Goal: Communication & Community: Answer question/provide support

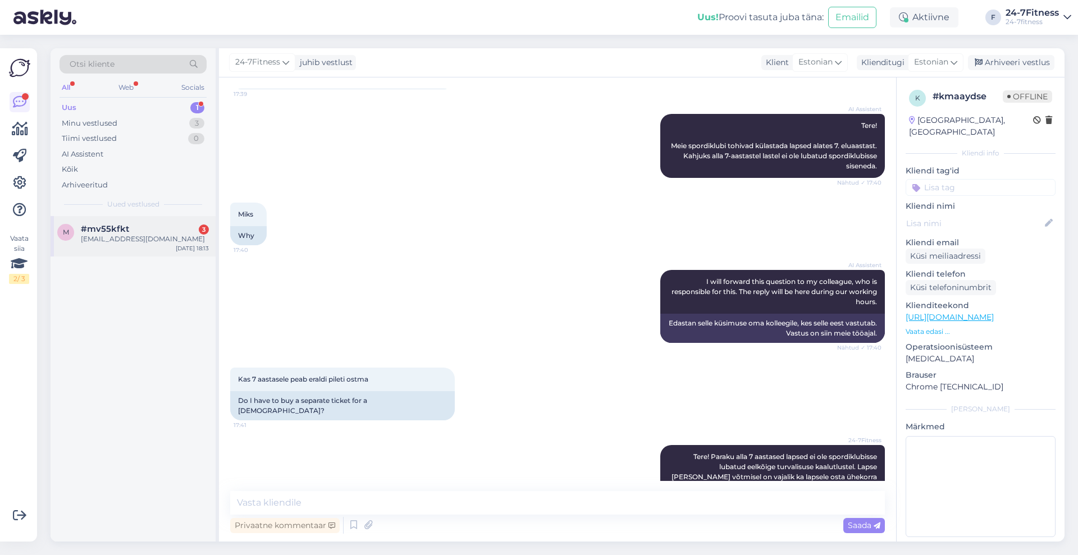
click at [143, 237] on div "[EMAIL_ADDRESS][DOMAIN_NAME]" at bounding box center [145, 239] width 128 height 10
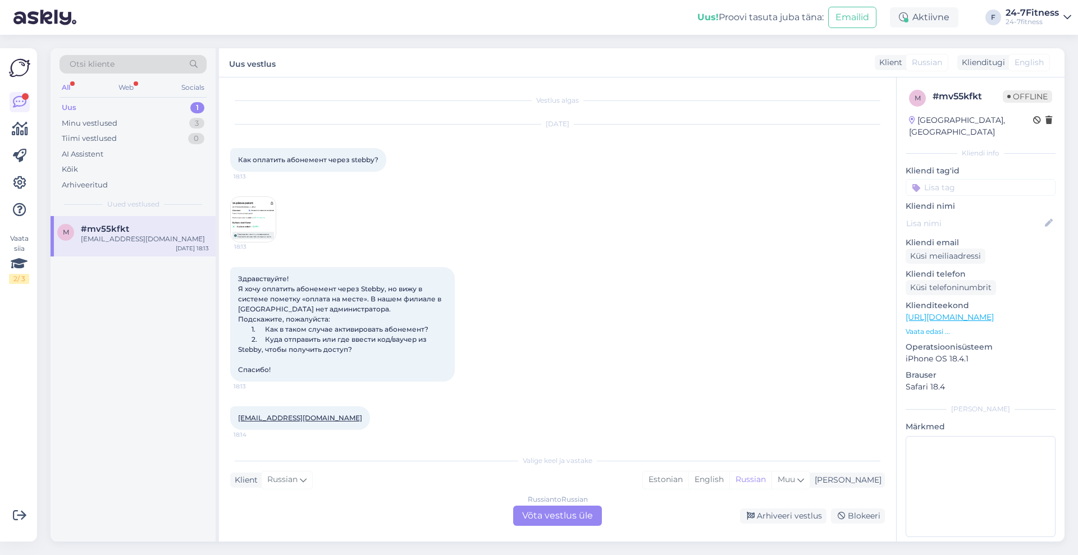
click at [248, 217] on img at bounding box center [253, 219] width 45 height 45
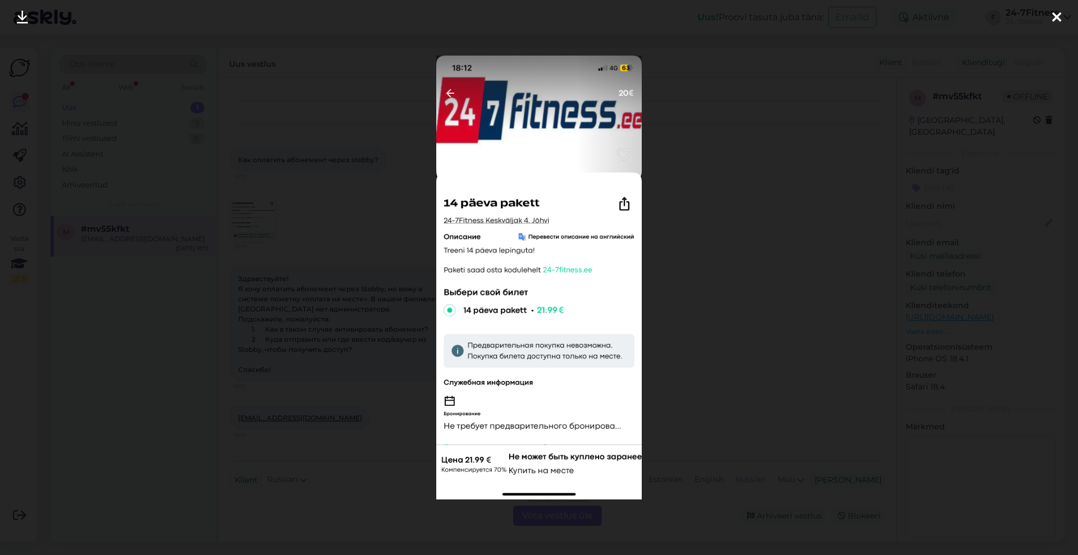
click at [1057, 15] on icon at bounding box center [1057, 18] width 9 height 15
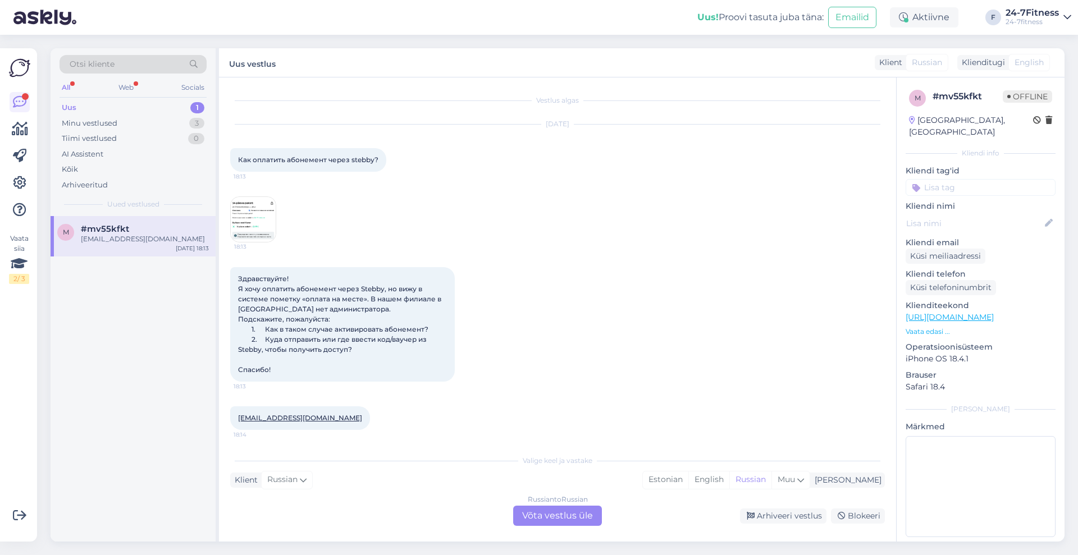
click at [576, 520] on div "Russian to Russian Võta vestlus üle" at bounding box center [557, 516] width 89 height 20
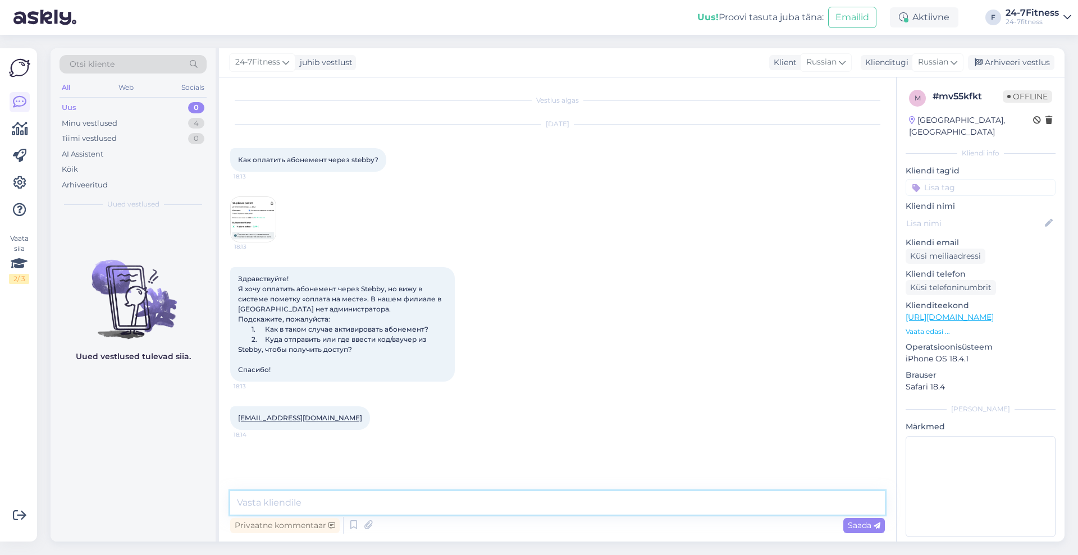
click at [607, 507] on textarea at bounding box center [557, 503] width 655 height 24
drag, startPoint x: 316, startPoint y: 417, endPoint x: 232, endPoint y: 421, distance: 83.8
click at [232, 421] on div "[EMAIL_ADDRESS][DOMAIN_NAME] 18:14" at bounding box center [300, 419] width 140 height 24
copy link "[EMAIL_ADDRESS][DOMAIN_NAME]"
click at [443, 511] on textarea at bounding box center [557, 503] width 655 height 24
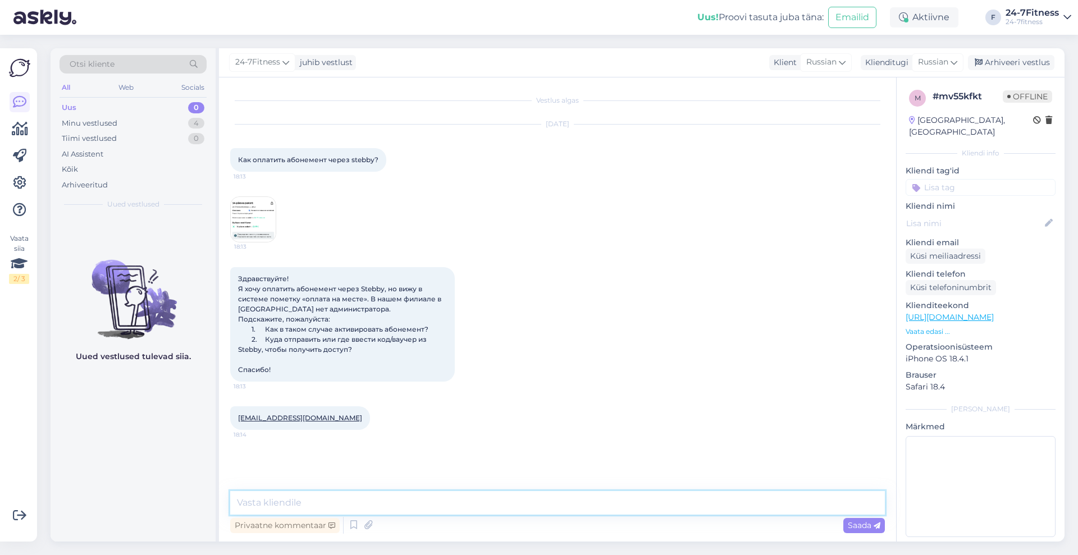
paste textarea "Если вы хотите использовать кредит Stebby для покупки пакета, войдите под своим…"
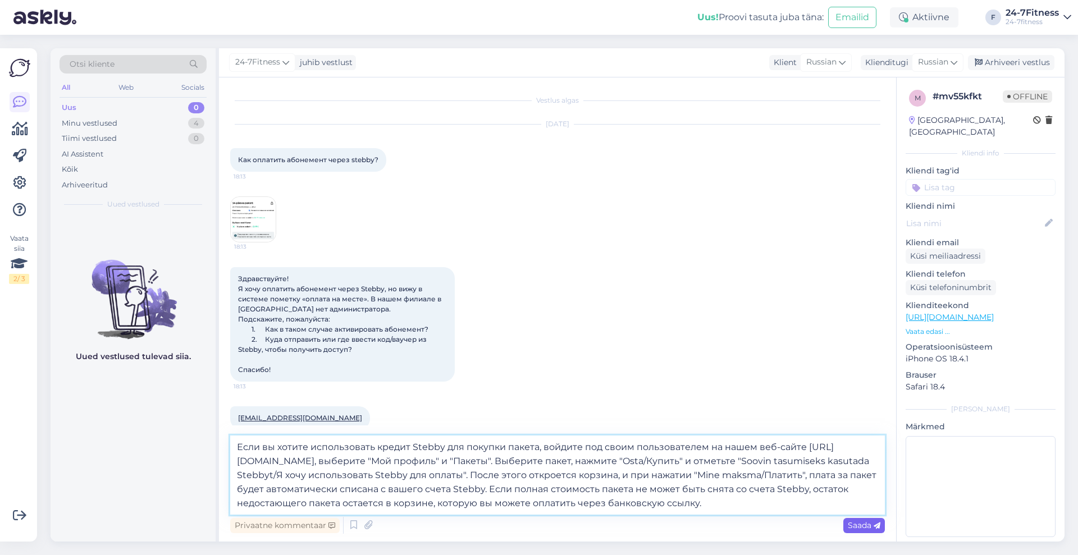
type textarea "Если вы хотите использовать кредит Stebby для покупки пакета, войдите под своим…"
click at [869, 521] on span "Saada" at bounding box center [864, 526] width 33 height 10
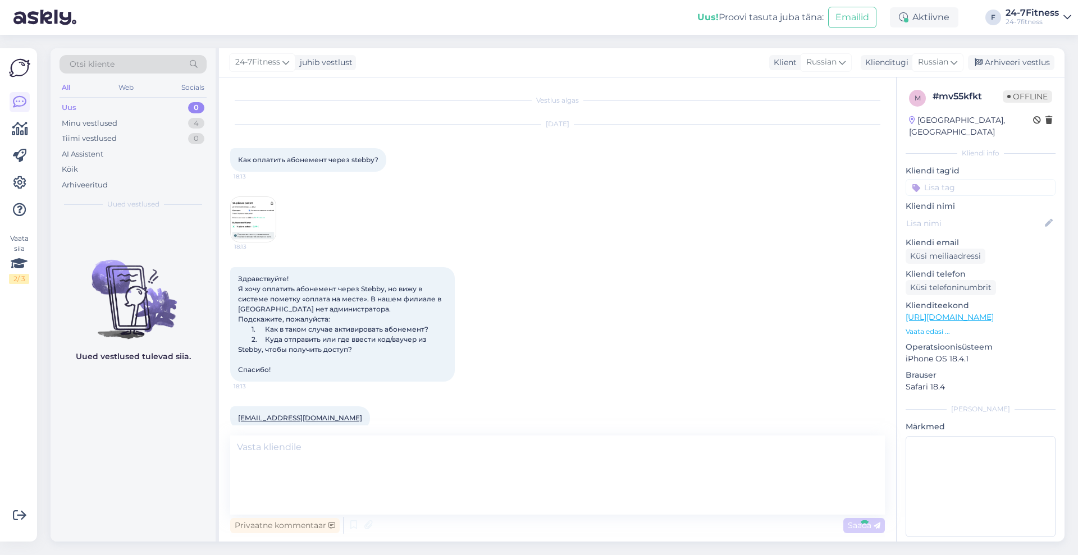
scroll to position [121, 0]
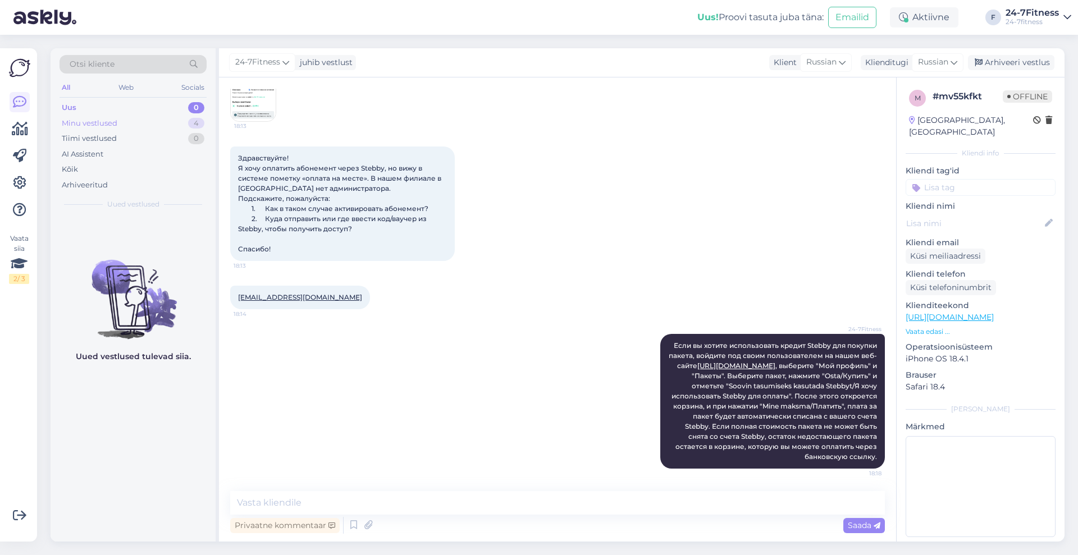
click at [114, 129] on div "Minu vestlused 4" at bounding box center [133, 124] width 147 height 16
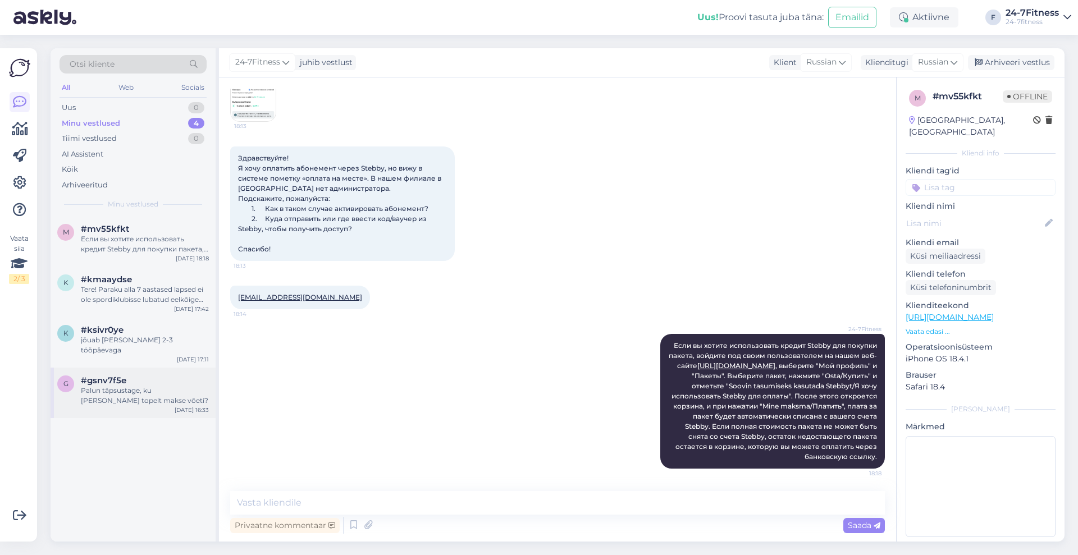
click at [138, 390] on div "Palun täpsustage, ku [PERSON_NAME] topelt makse võeti?" at bounding box center [145, 396] width 128 height 20
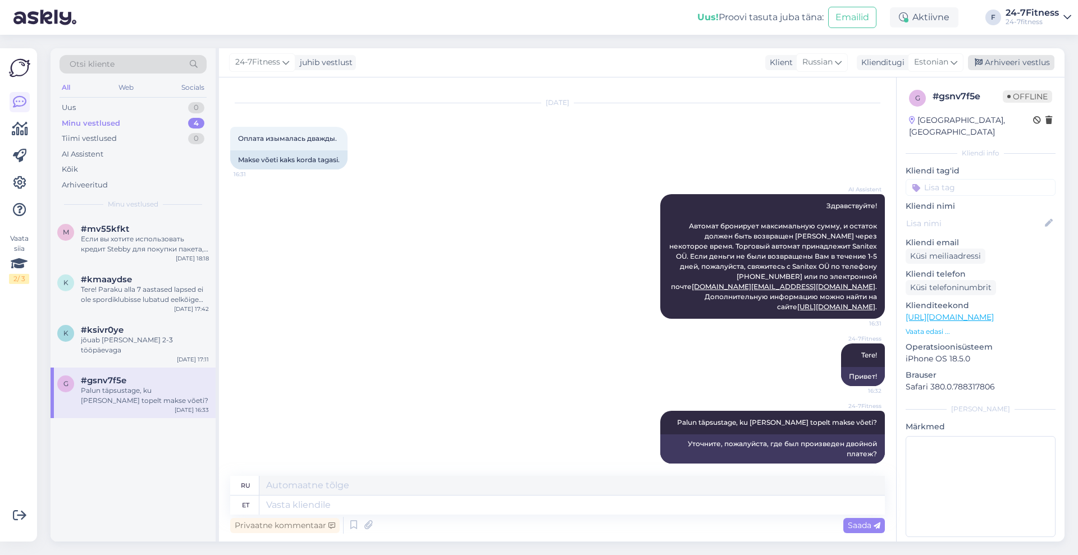
click at [1007, 66] on div "Arhiveeri vestlus" at bounding box center [1011, 62] width 86 height 15
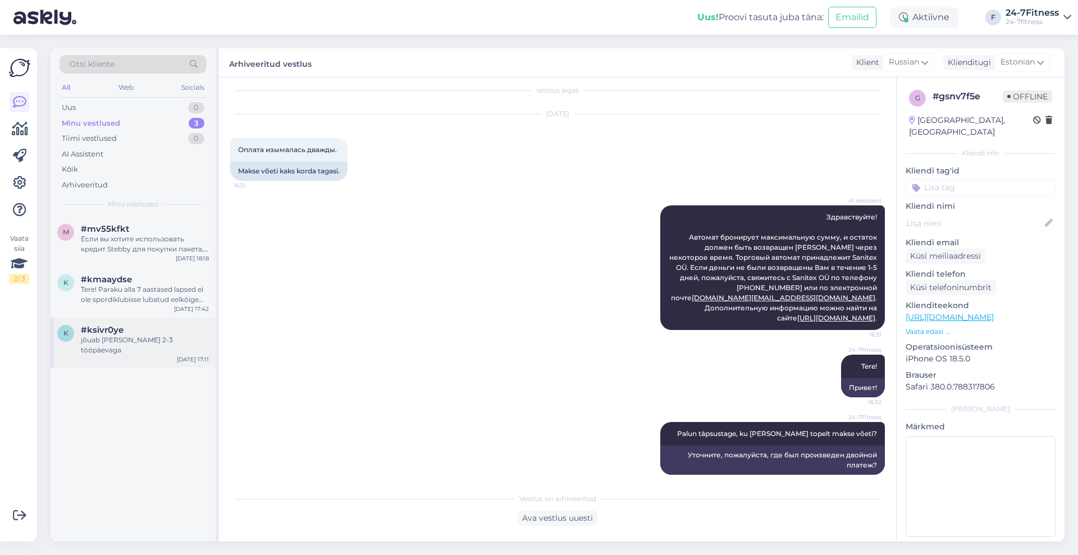
click at [106, 330] on span "#ksivr0ye" at bounding box center [102, 330] width 43 height 10
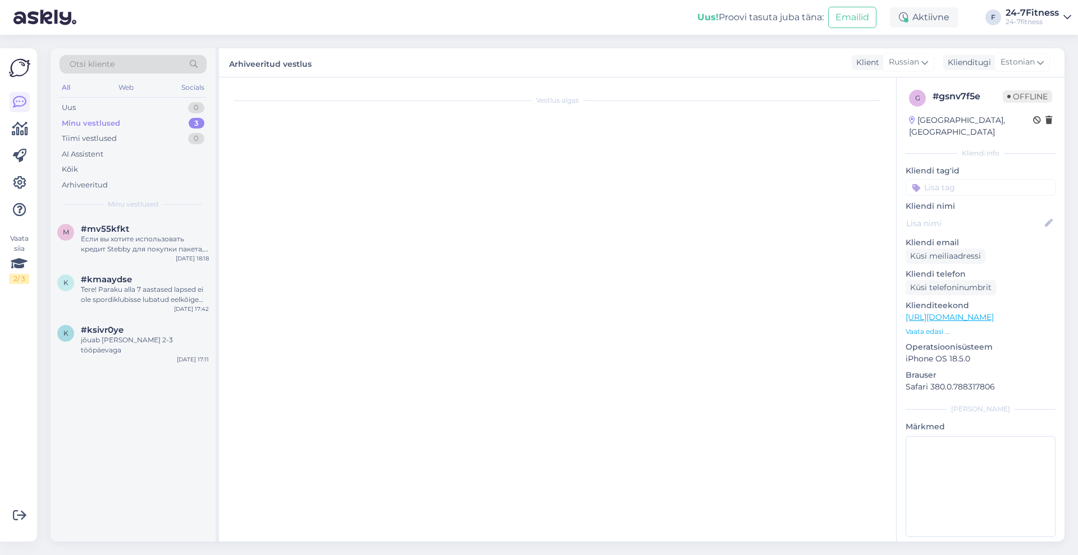
scroll to position [1043, 0]
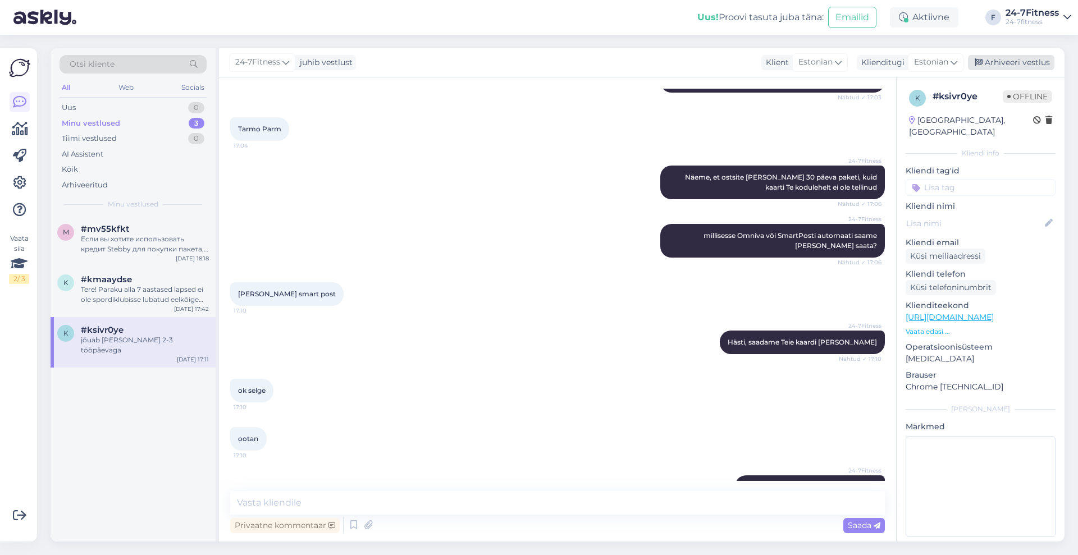
click at [1005, 65] on div "Arhiveeri vestlus" at bounding box center [1011, 62] width 86 height 15
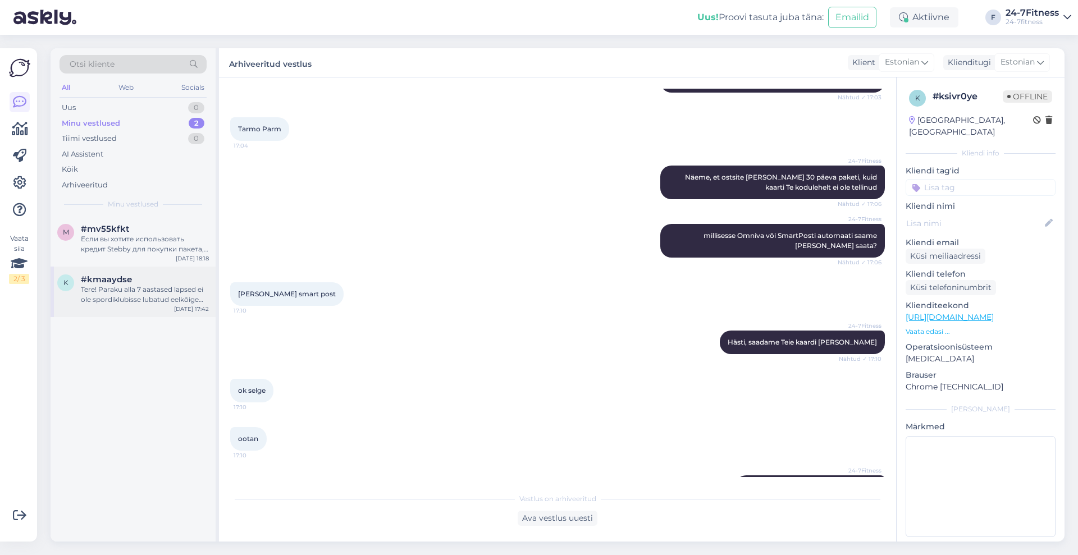
click at [127, 298] on div "Tere! Paraku alla 7 aastased lapsed ei ole spordiklubisse lubatud eelkõige turv…" at bounding box center [145, 295] width 128 height 20
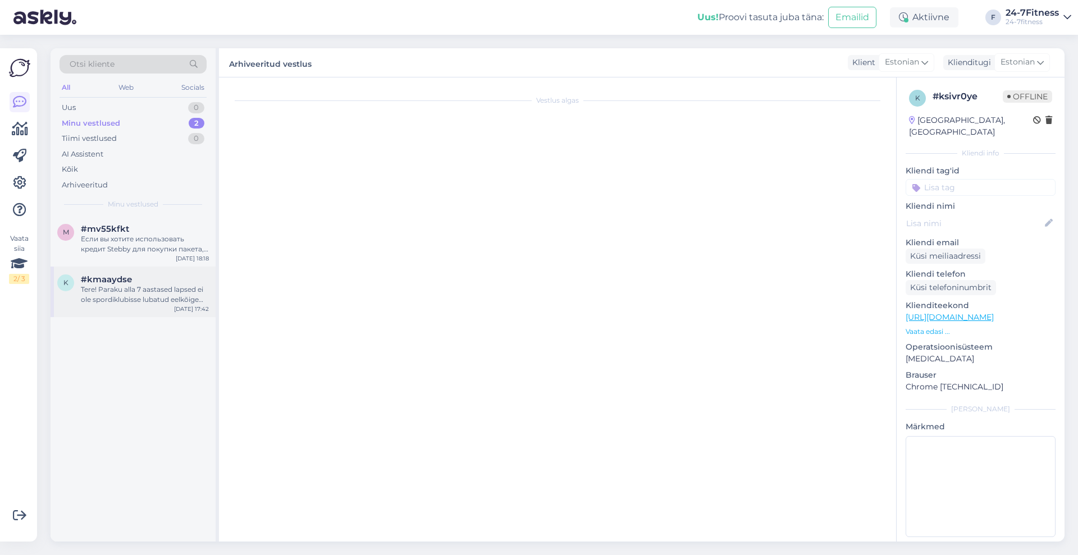
scroll to position [142, 0]
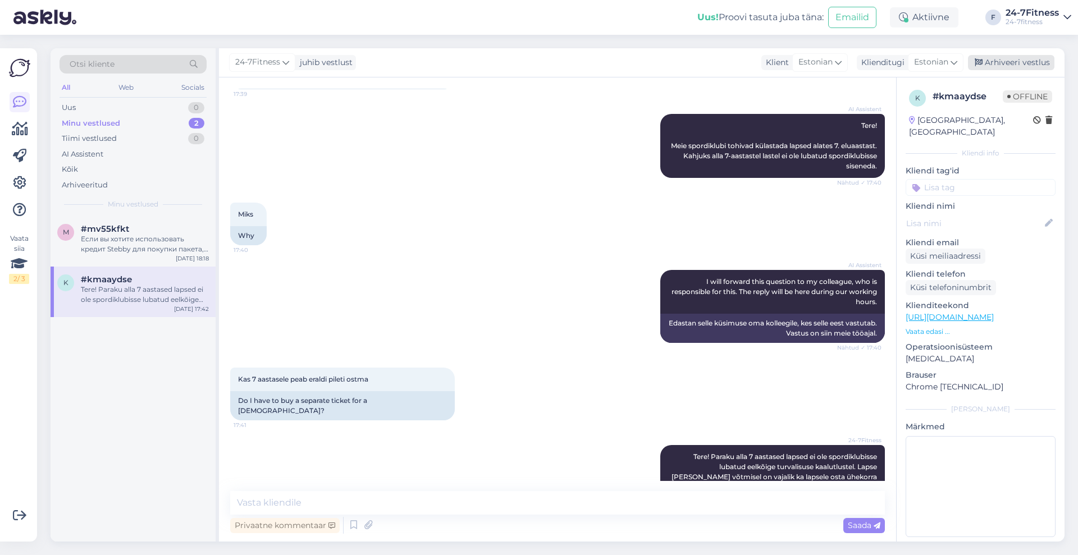
click at [1022, 65] on div "Arhiveeri vestlus" at bounding box center [1011, 62] width 86 height 15
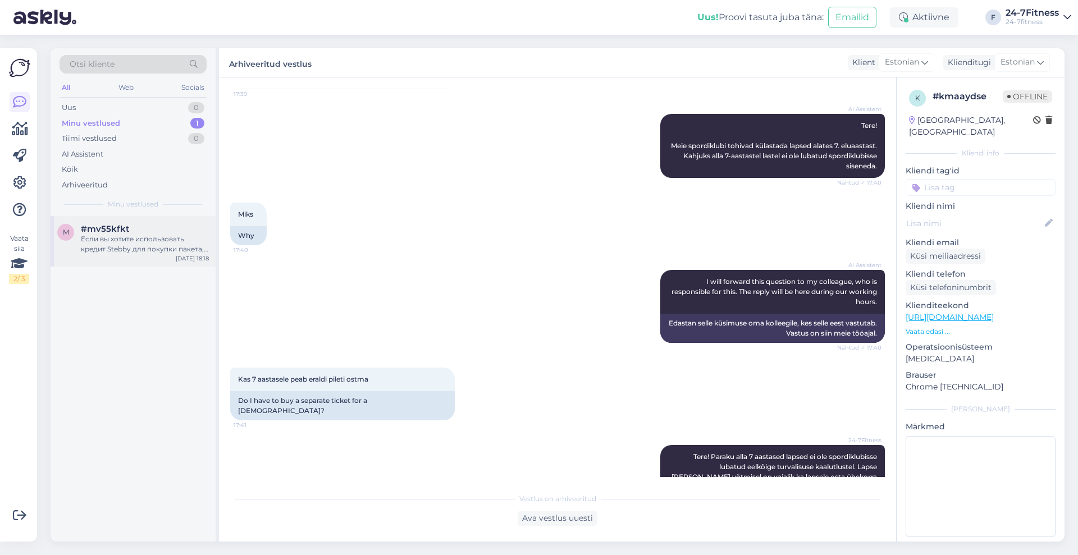
click at [169, 252] on div "Если вы хотите использовать кредит Stebby для покупки пакета, войдите под своим…" at bounding box center [145, 244] width 128 height 20
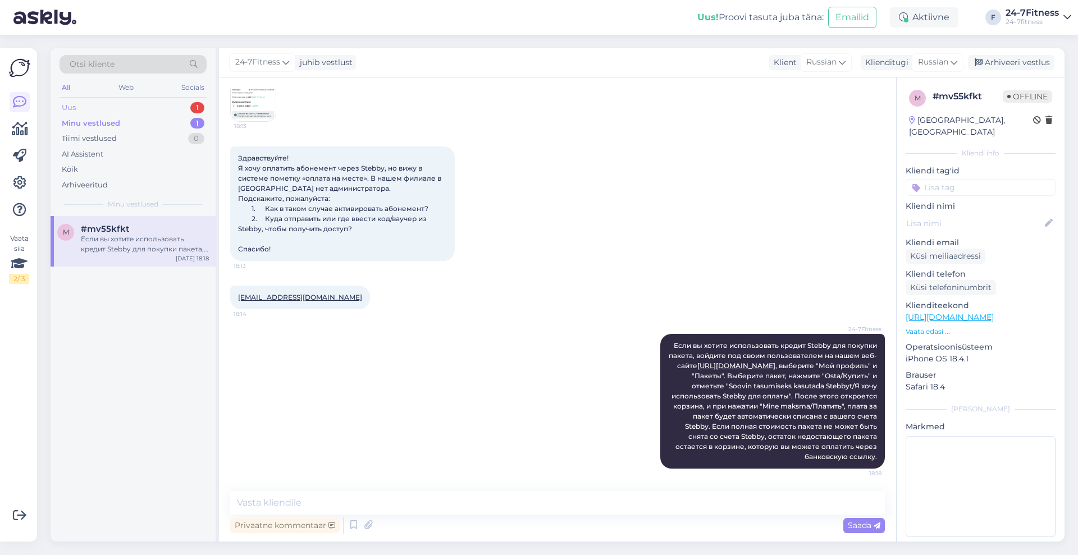
click at [92, 107] on div "Uus 1" at bounding box center [133, 108] width 147 height 16
click at [107, 238] on div "При покупке годового пакета с договором, первый платеж включает плату за текущи…" at bounding box center [145, 244] width 128 height 20
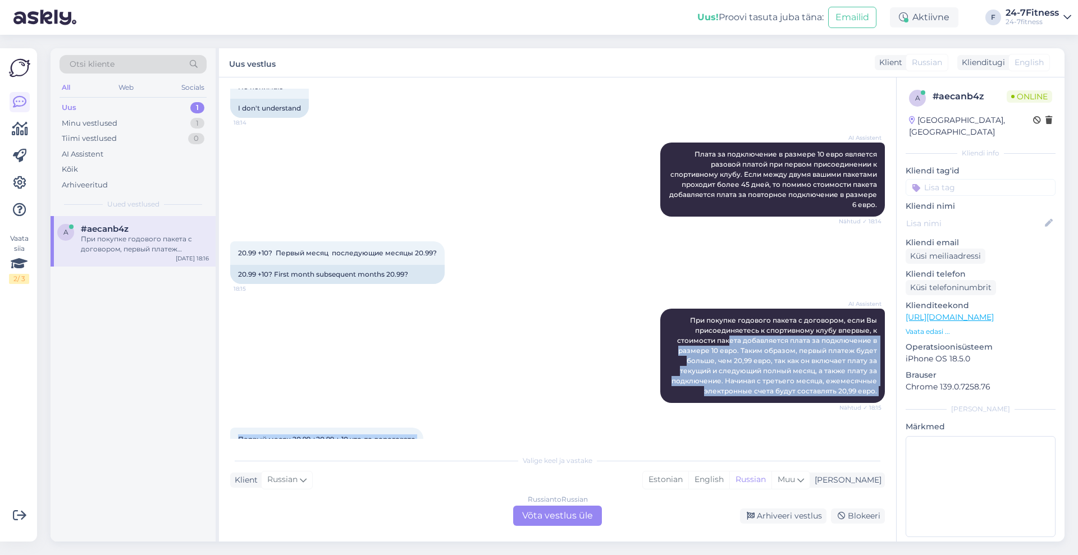
scroll to position [772, 0]
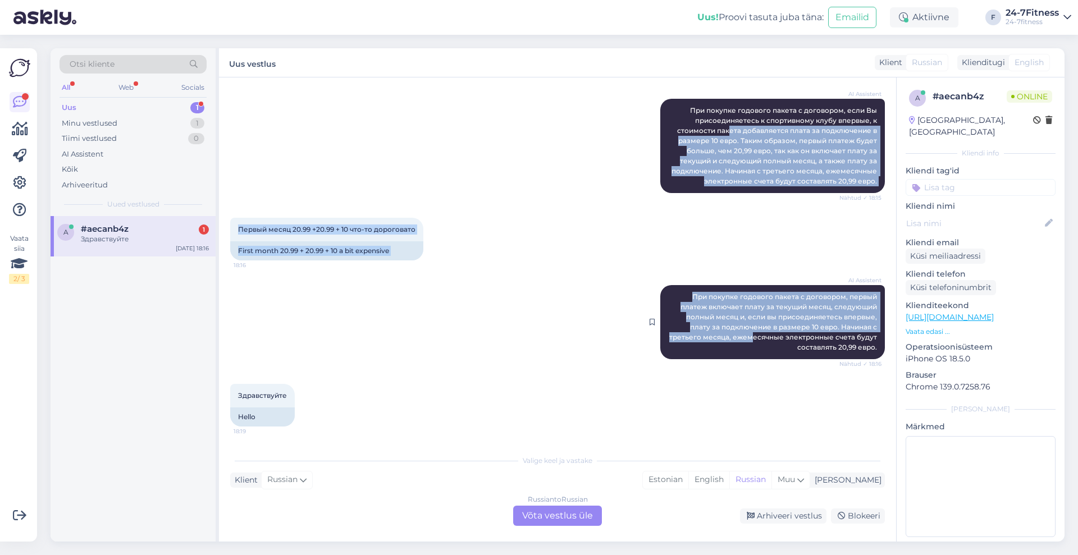
drag, startPoint x: 720, startPoint y: 340, endPoint x: 746, endPoint y: 341, distance: 25.9
click at [746, 341] on div "Vestlus algas [DATE] Кольцо месячная плата ? 18:12 Ring monthly fee? AI Assiste…" at bounding box center [562, 264] width 665 height 350
click at [767, 325] on span "При покупке годового пакета с договором, первый платеж включает плату за текущи…" at bounding box center [775, 322] width 210 height 59
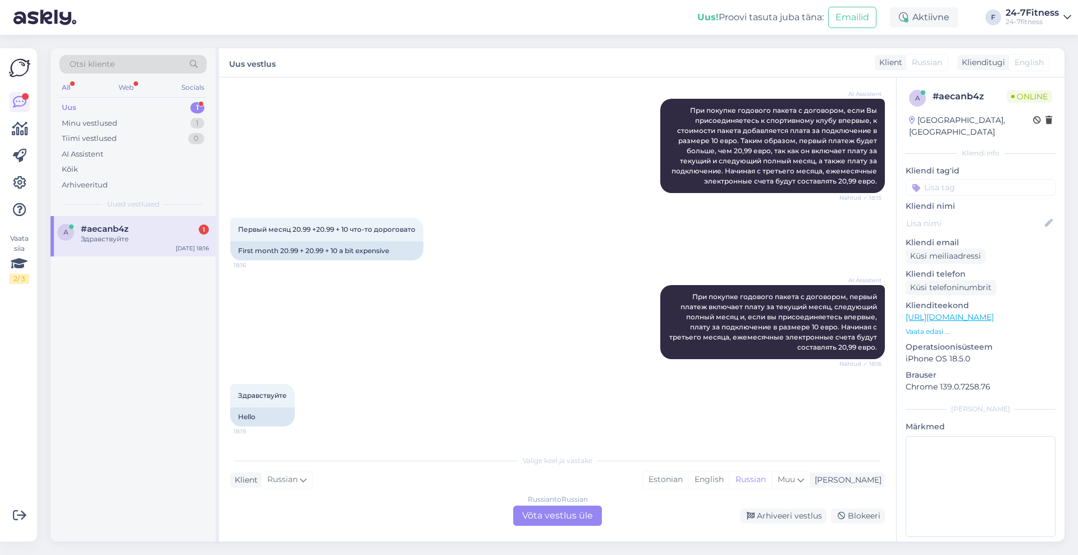
click at [590, 511] on div "Russian to Russian Võta vestlus üle" at bounding box center [557, 516] width 89 height 20
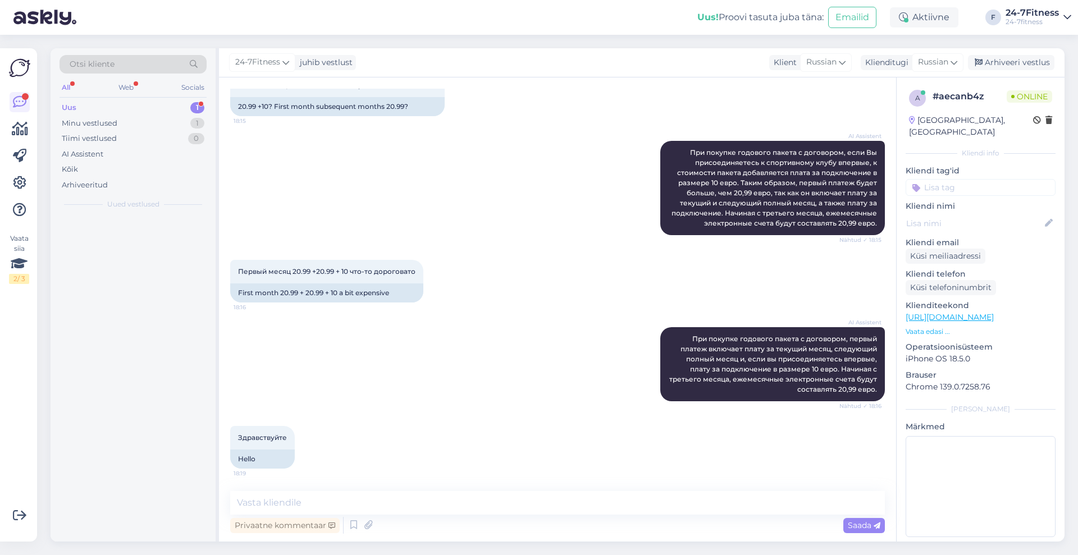
scroll to position [730, 0]
click at [942, 64] on span "Russian" at bounding box center [933, 62] width 30 height 12
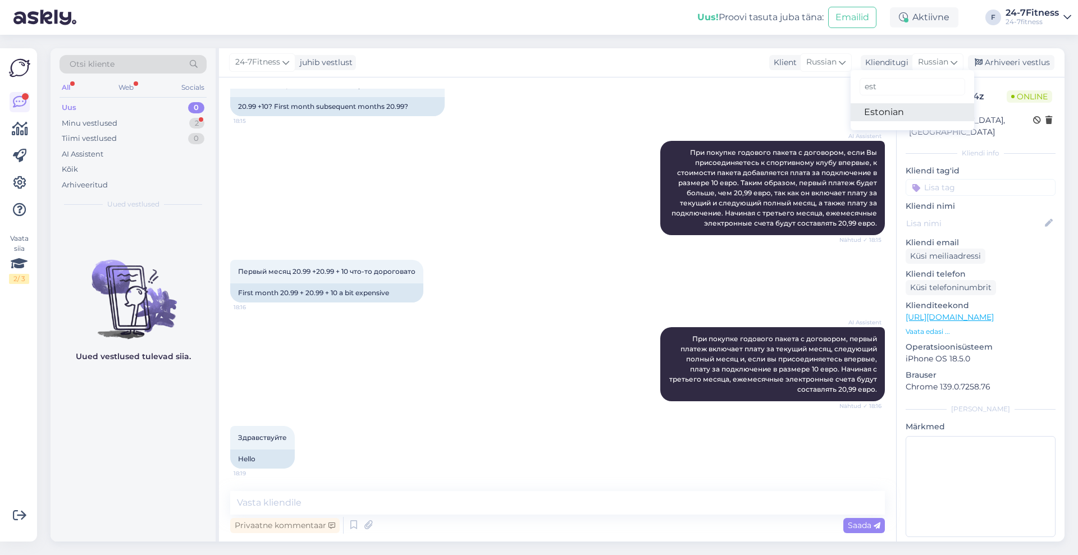
click at [898, 108] on link "Estonian" at bounding box center [913, 112] width 124 height 18
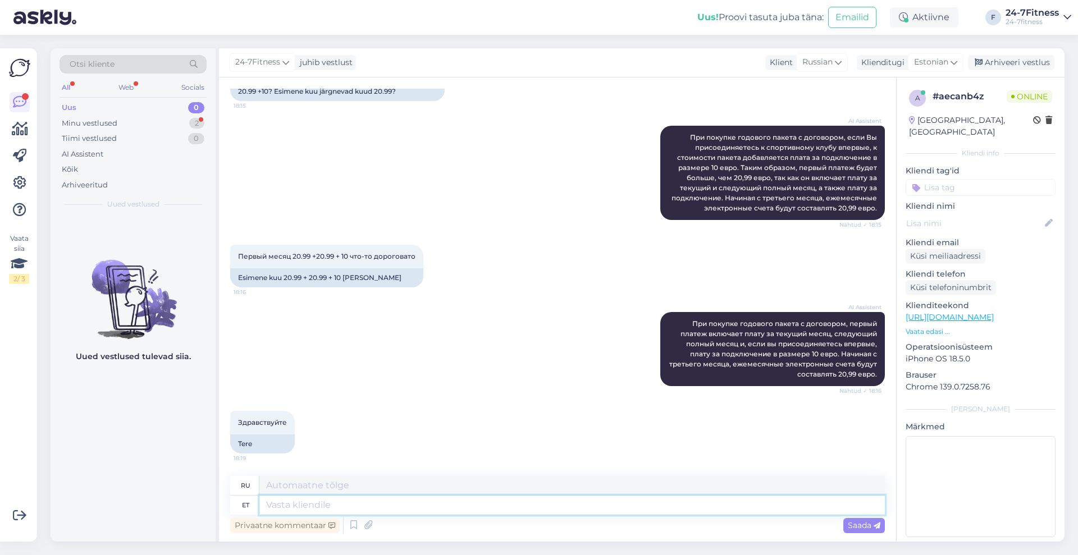
click at [442, 510] on textarea at bounding box center [572, 505] width 626 height 19
type textarea "Tere!"
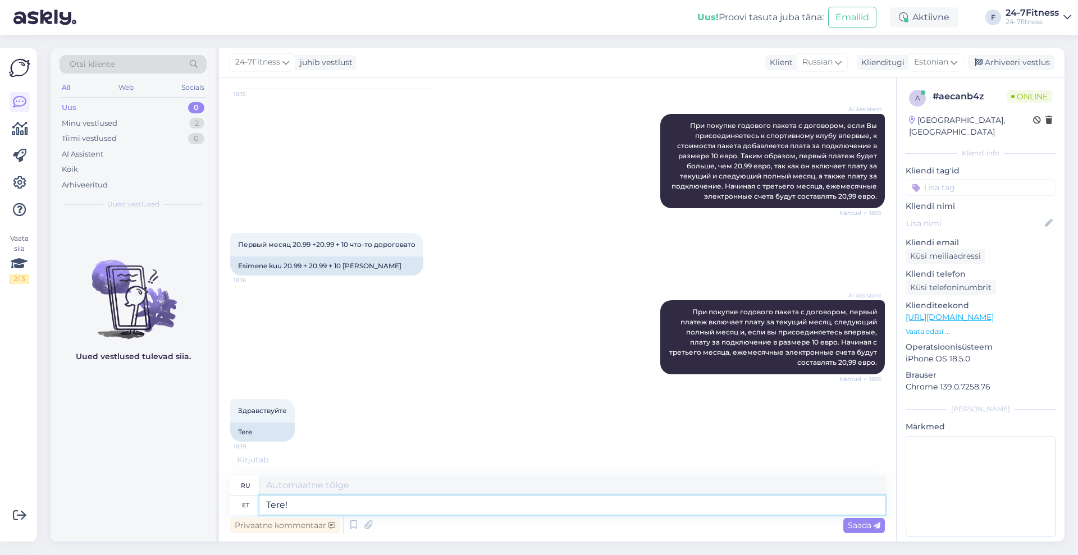
type textarea "Привет!"
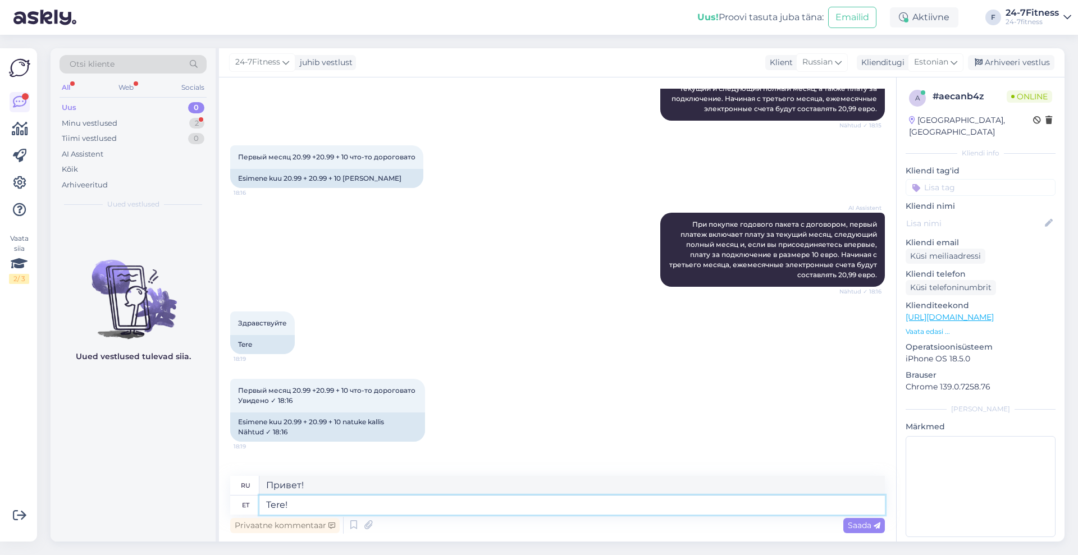
scroll to position [967, 0]
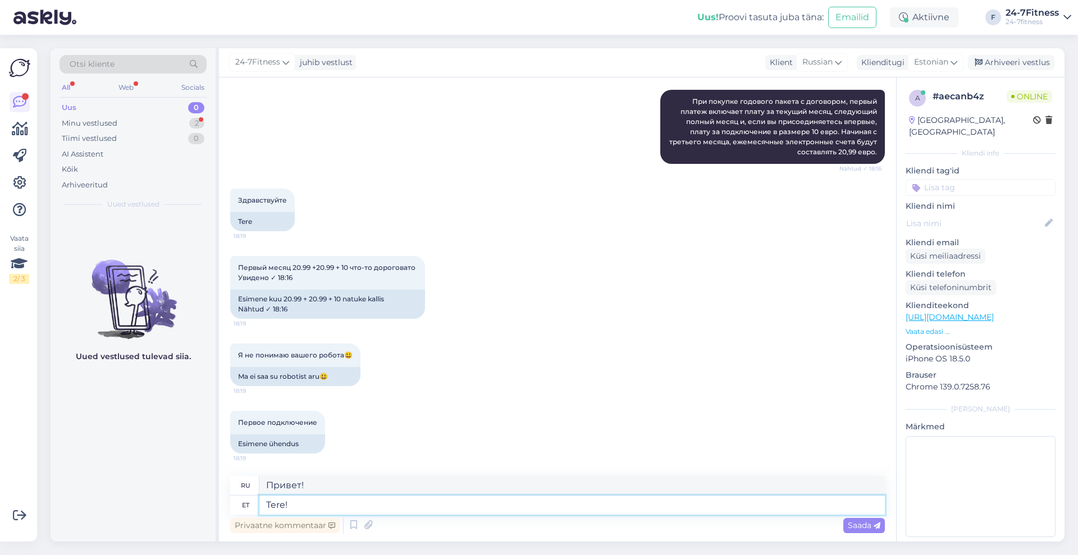
paste textarea "Aastase lepinguga paketi puhul tuleb esmase maksena ära tasuda jooksva kuu ning…"
type textarea "Tere! Aastase lepinguga paketi puhul tuleb esmase maksena ära tasuda jooksva ku…"
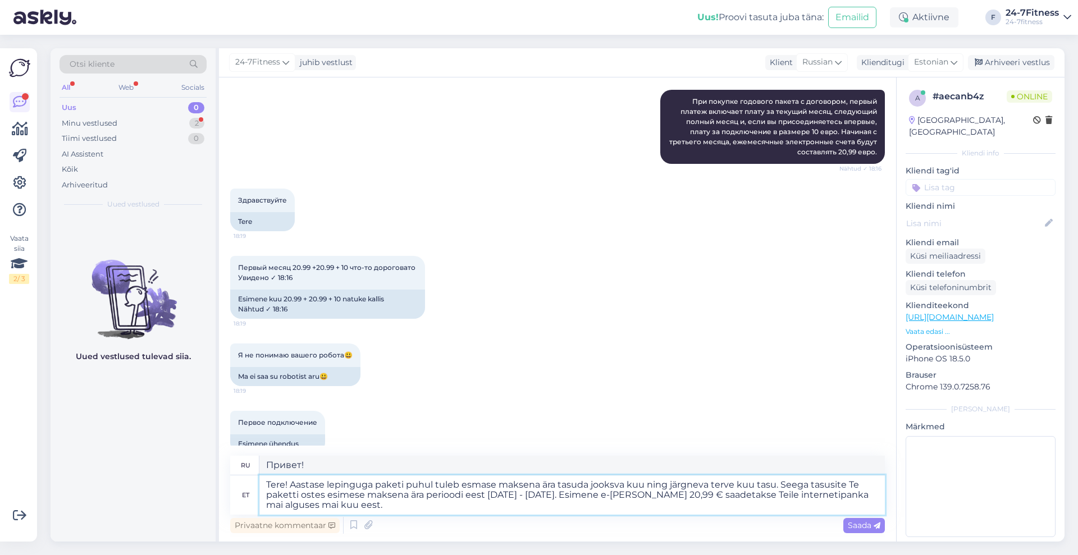
scroll to position [979, 0]
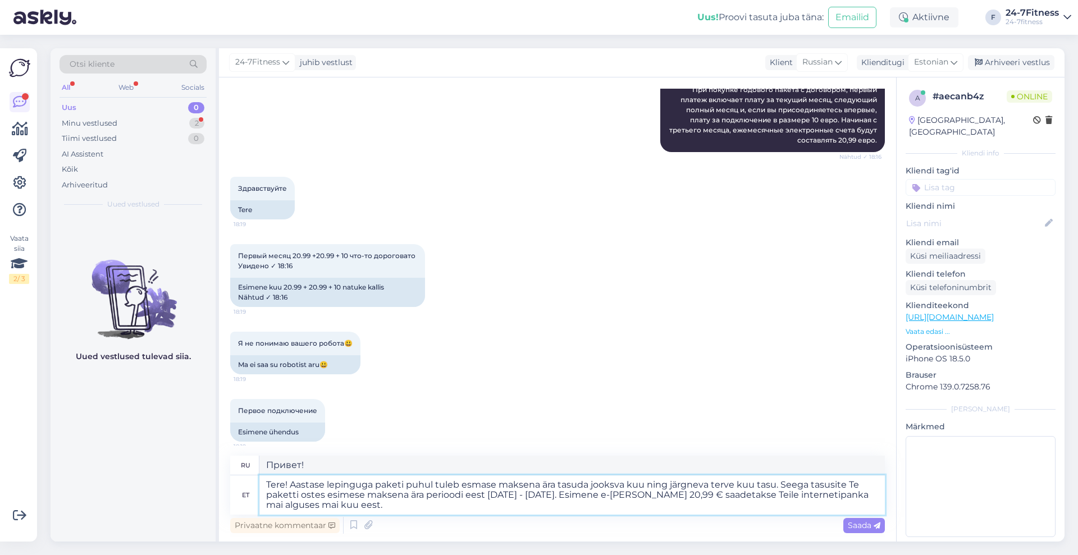
type textarea "Здравствуйте! Для пакета с годовым контрактом первый платёж производится за тек…"
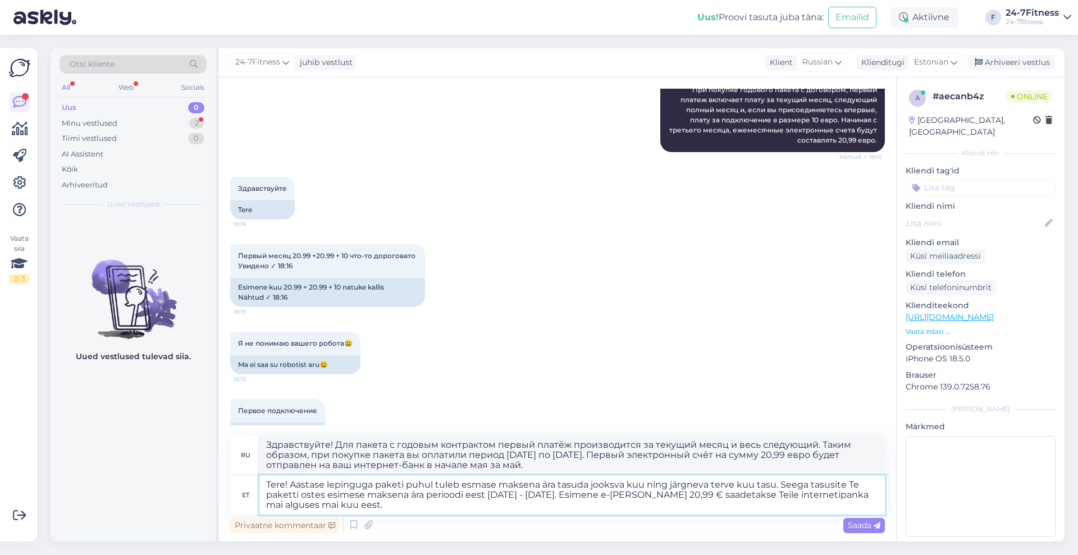
click at [834, 485] on textarea "Tere! Aastase lepinguga paketi puhul tuleb esmase maksena ära tasuda jooksva ku…" at bounding box center [572, 495] width 626 height 39
type textarea "Tere! Aastase lepinguga paketi puhul tuleb esmase maksena ära tasuda jooksva ku…"
type textarea "Здравствуйте! Для пакета с годовым контрактом первый платёж производится за тек…"
drag, startPoint x: 506, startPoint y: 498, endPoint x: 484, endPoint y: 495, distance: 22.0
click at [484, 495] on textarea "Tere! Aastase lepinguga paketi puhul tuleb esmase maksena ära tasuda jooksva ku…" at bounding box center [572, 495] width 626 height 39
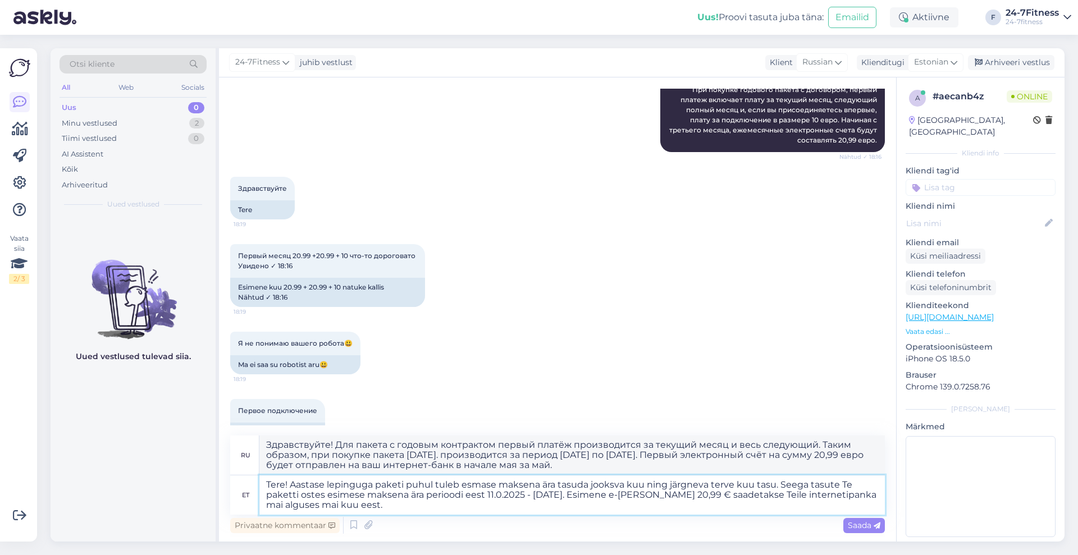
type textarea "Tere! Aastase lepinguga paketi puhul tuleb esmase maksena ära tasuda jooksva ku…"
type textarea "Здравствуйте! Для пакета с годовым контрактом первый платёж производится за тек…"
drag, startPoint x: 562, startPoint y: 497, endPoint x: 539, endPoint y: 497, distance: 23.0
click at [539, 497] on textarea "Tere! Aastase lepinguga paketi puhul tuleb esmase maksena ära tasuda jooksva ku…" at bounding box center [572, 495] width 626 height 39
click at [562, 494] on textarea "Tere! Aastase lepinguga paketi puhul tuleb esmase maksena ära tasuda jooksva ku…" at bounding box center [572, 495] width 626 height 39
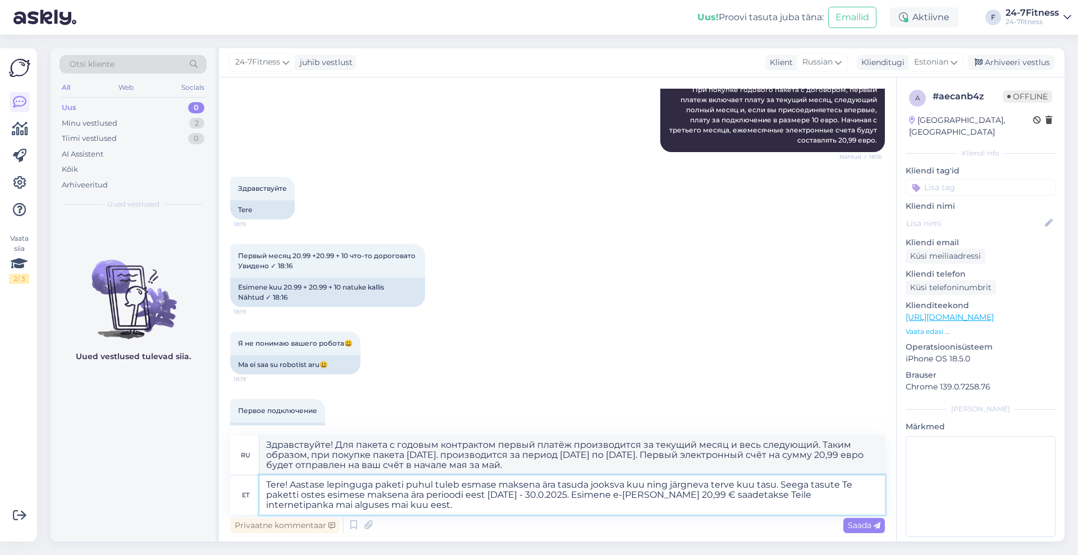
type textarea "Tere! Aastase lepinguga paketi puhul tuleb esmase maksena ära tasuda jooksva ku…"
type textarea "Здравствуйте! Для пакета с годовым контрактом первый платёж производится за тек…"
click at [344, 507] on textarea "Tere! Aastase lepinguga paketi puhul tuleb esmase maksena ära tasuda jooksva ku…" at bounding box center [572, 495] width 626 height 39
type textarea "Tere! Aastase lepinguga paketi puhul tuleb esmase maksena ära tasuda jooksva ku…"
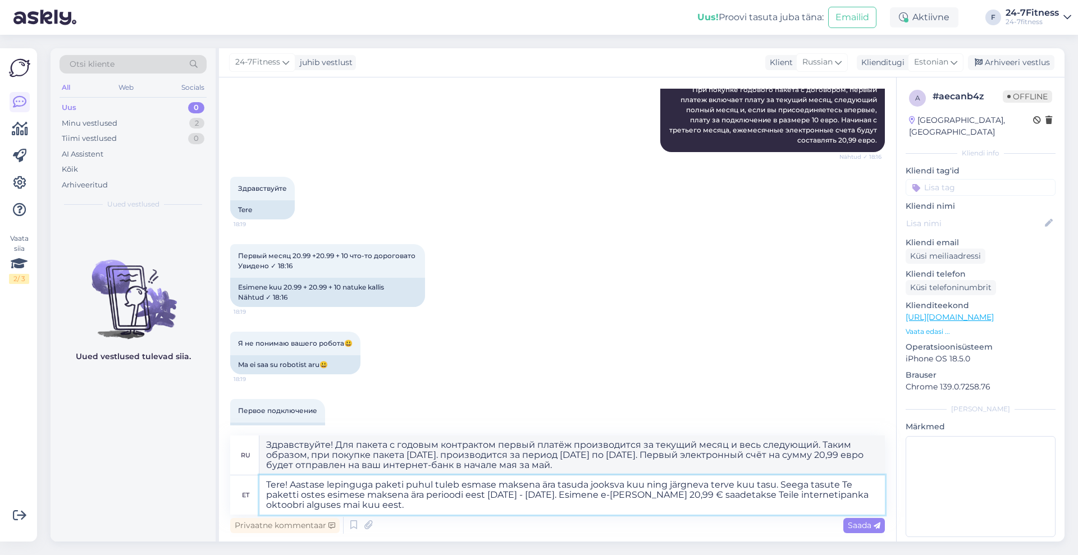
type textarea "Здравствуйте! Для пакета с годовым контрактом первый платёж производится за тек…"
click at [420, 505] on textarea "Tere! Aastase lepinguga paketi puhul tuleb esmase maksena ära tasuda jooksva ku…" at bounding box center [572, 495] width 626 height 39
type textarea "Tere! Aastase lepinguga paketi puhul tuleb esmase maksena ära tasuda jooksva ku…"
type textarea "Здравствуйте! Для пакета с годовым контрактом первый платёж производится за тек…"
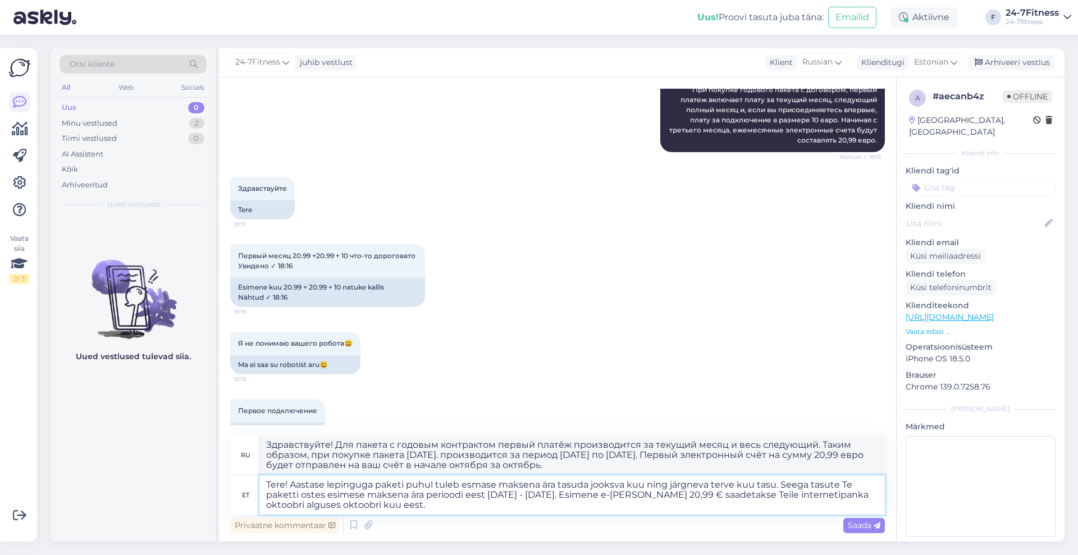
click at [511, 505] on textarea "Tere! Aastase lepinguga paketi puhul tuleb esmase maksena ära tasuda jooksva ku…" at bounding box center [572, 495] width 626 height 39
type textarea "Tere! Aastase lepinguga paketi puhul tuleb esmase maksena ära tasuda jooksva ku…"
type textarea "Здравствуйте! При покупке пакета с годовым контрактом первый платёж необходимо …"
type textarea "Tere! Aastase lepinguga paketi puhul tuleb esmase maksena ära tasuda jooksva ku…"
type textarea "Здравствуйте! При покупке пакета с годовым контрактом первый платёж необходимо …"
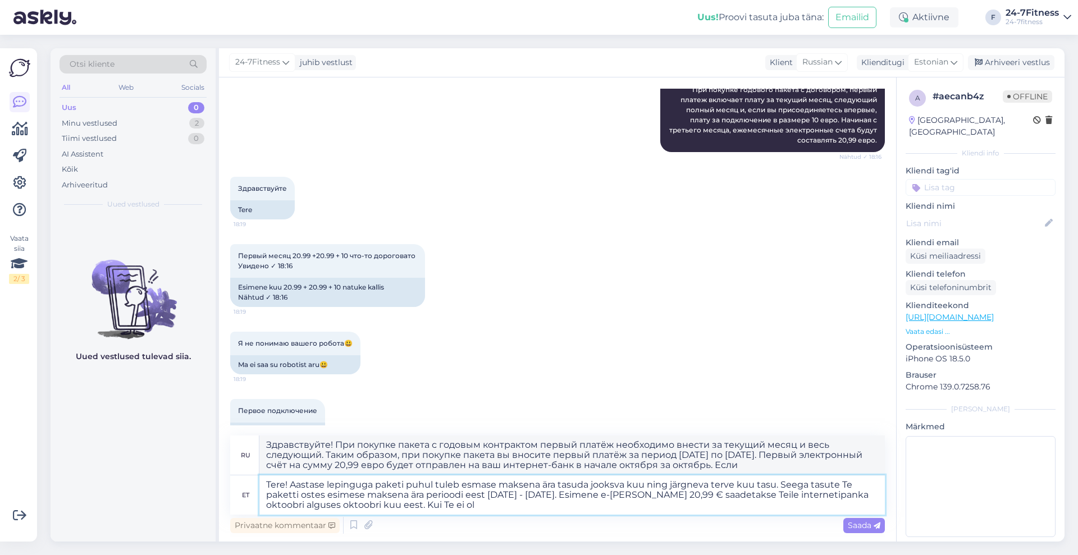
type textarea "Tere! Aastase lepinguga paketi puhul tuleb esmase maksena ära tasuda jooksva ku…"
type textarea "Здравствуйте! При покупке пакета с годовым контрактом первый платёж необходимо …"
type textarea "Tere! Aastase lepinguga paketi puhul tuleb esmase maksena ära tasuda jooksva ku…"
type textarea "Здравствуйте! При покупке пакета с годовым контрактом первый платёж необходимо …"
type textarea "Tere! Aastase lepinguga paketi puhul tuleb esmase maksena ära tasuda jooksva ku…"
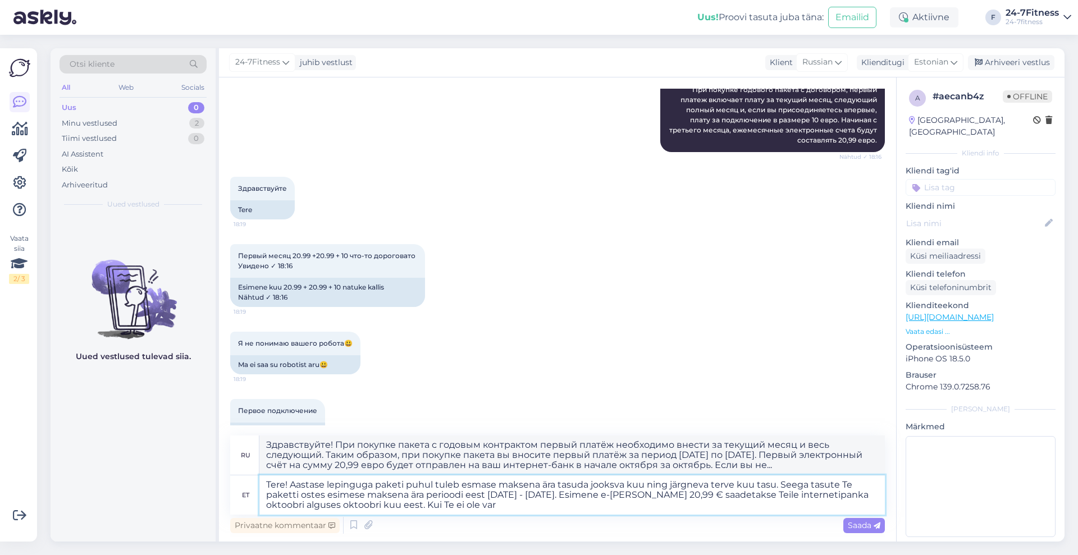
type textarea "Здравствуйте! В случае пакета с годовым контрактом первый платёж необходимо вне…"
type textarea "Tere! Aastase lepinguga paketi puhul tuleb esmase maksena ära tasuda jooksva ku…"
type textarea "Здравствуйте! При покупке пакета с годовым контрактом первый платёж необходимо …"
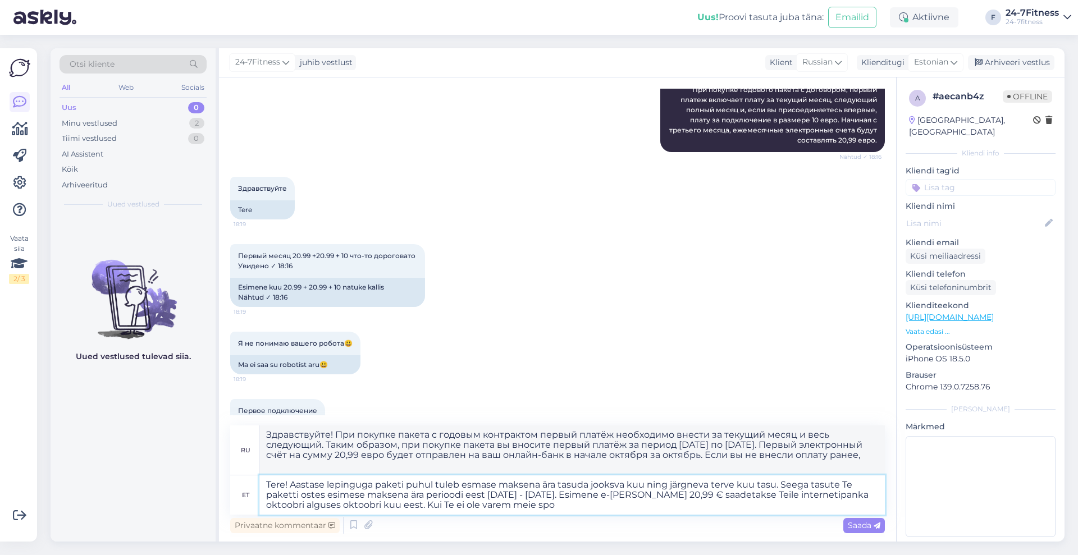
type textarea "Tere! Aastase lepinguga paketi puhul tuleb esmase maksena ära tasuda jooksva ku…"
type textarea "Здравствуйте! При покупке пакета с годовым контрактом первый платёж необходимо …"
type textarea "Tere! Aastase lepinguga paketi puhul tuleb esmase maksena ära tasuda jooksva ku…"
type textarea "Здравствуйте! В случае пакета с годовым контрактом первый платёж необходимо вне…"
type textarea "Tere! Aastase lepinguga paketi puhul tuleb esmase maksena ära tasuda jooksva ku…"
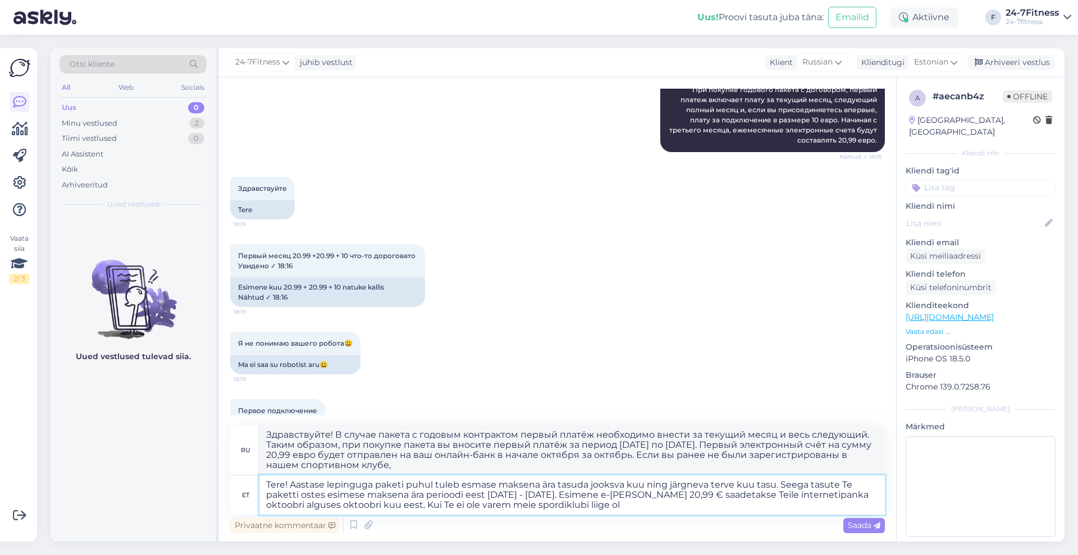
type textarea "Здравствуйте! В случае пакета с годовым контрактом первый платёж необходимо вне…"
type textarea "Tere! Aastase lepinguga paketi puhul tuleb esmase maksena ära tasuda jooksva ku…"
type textarea "Здравствуйте! В случае пакета с годовым контрактом первый платёж необходимо вне…"
type textarea "Tere! Aastase lepinguga paketi puhul tuleb esmase maksena ära tasuda jooksva ku…"
type textarea "Здравствуйте! В случае пакета с годовым контрактом первый платёж необходимо вне…"
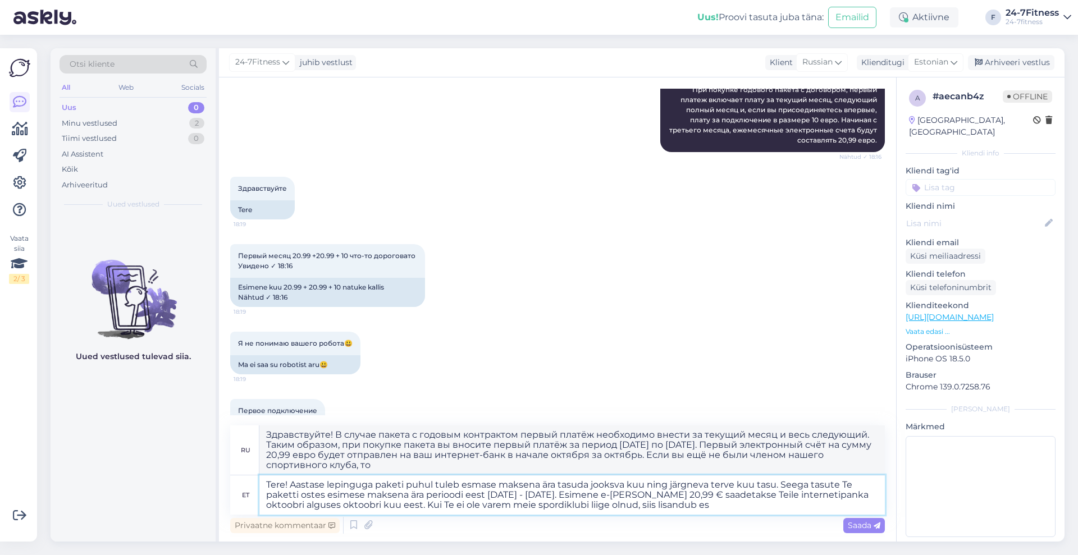
type textarea "Tere! Aastase lepinguga paketi puhul tuleb esmase maksena ära tasuda jooksva ku…"
type textarea "Здравствуйте! В случае пакета с годовым контрактом первый платёж необходимо вне…"
type textarea "Tere! Aastase lepinguga paketi puhul tuleb esmase maksena ära tasuda jooksva ku…"
type textarea "Здравствуйте! В случае пакета с годовым контрактом первый платёж необходимо вне…"
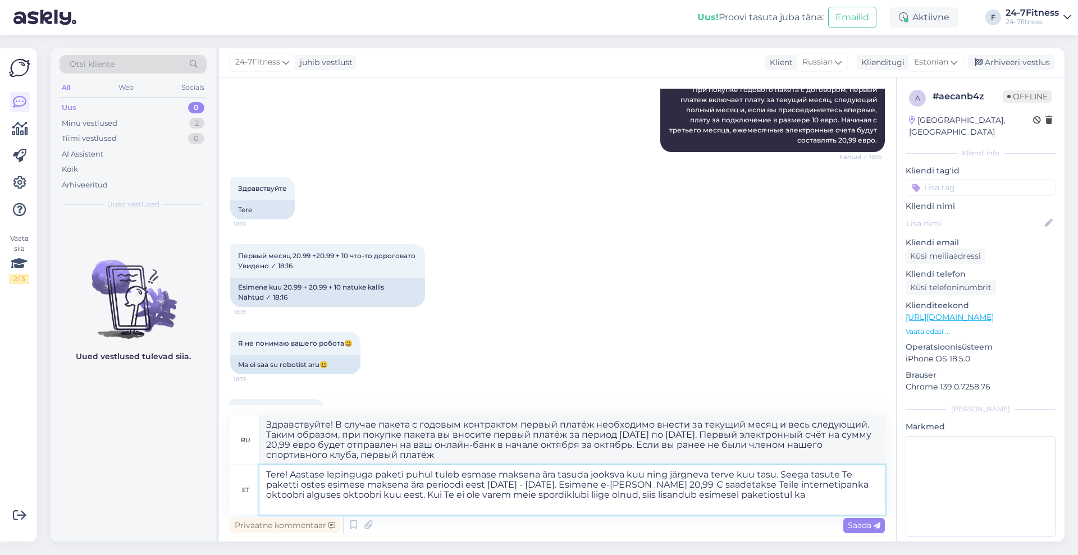
type textarea "Tere! Aastase lepinguga paketi puhul tuleb esmase maksena ära tasuda jooksva ku…"
type textarea "Здравствуйте! В случае пакета с годовым контрактом первый платёж необходимо вне…"
type textarea "Tere! Aastase lepinguga paketi puhul tuleb esmase maksena ära tasuda jooksva ku…"
type textarea "Здравствуйте! В случае пакета с годовым контрактом первый платёж необходимо вне…"
type textarea "Tere! Aastase lepinguga paketi puhul tuleb esmase maksena ära tasuda jooksva ku…"
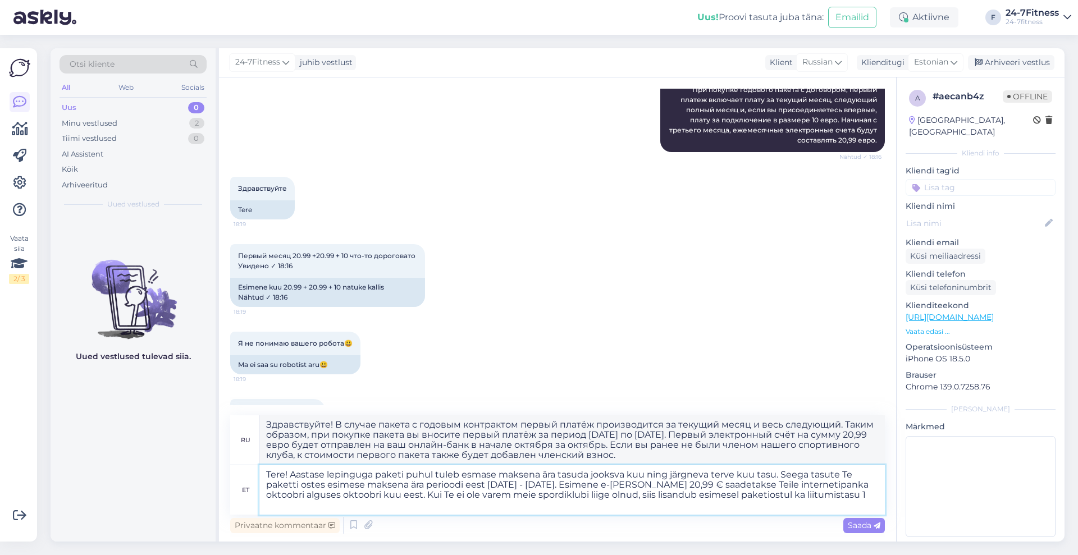
type textarea "Здравствуйте! При покупке пакета с годовым контрактом первый платёж необходимо …"
type textarea "Tere! Aastase lepinguga paketi puhul tuleb esmase maksena ära tasuda jooksva ku…"
type textarea "Здравствуйте! При покупке пакета с годовым контрактом первый платёж необходимо …"
type textarea "Tere! Aastase lepinguga paketi puhul tuleb esmase maksena ära tasuda jooksva ku…"
type textarea "Здравствуйте! Для пакета с годовым контрактом первый платёж производится за тек…"
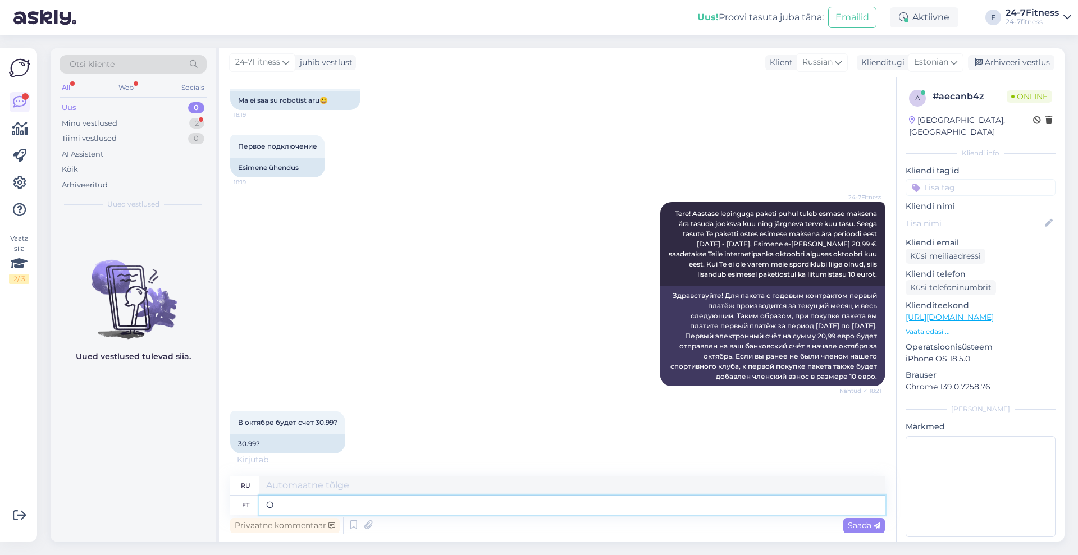
scroll to position [1311, 0]
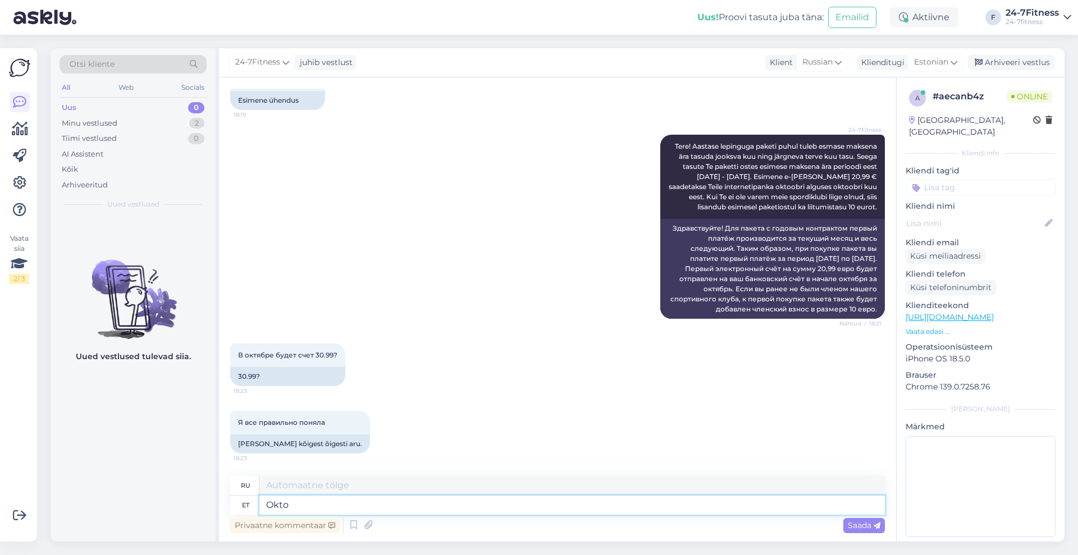
type textarea "Oktoo"
type textarea "Окто"
type textarea "Oktoobriss"
type textarea "Октябрь"
type textarea "Oktoobriss tuleb ar"
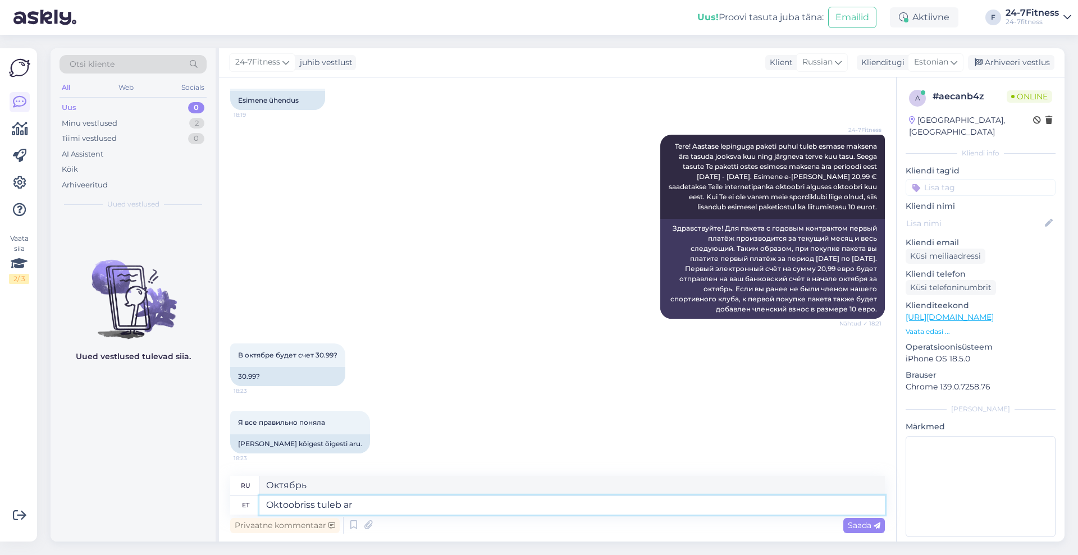
type textarea "Октябрь приближается"
type textarea "Oktoobriss tuleb arve"
type textarea "Счет будет представлен в октябре."
type textarea "Oktoobriss tuleb arve 20"
type textarea "Счет поступит 20 октября."
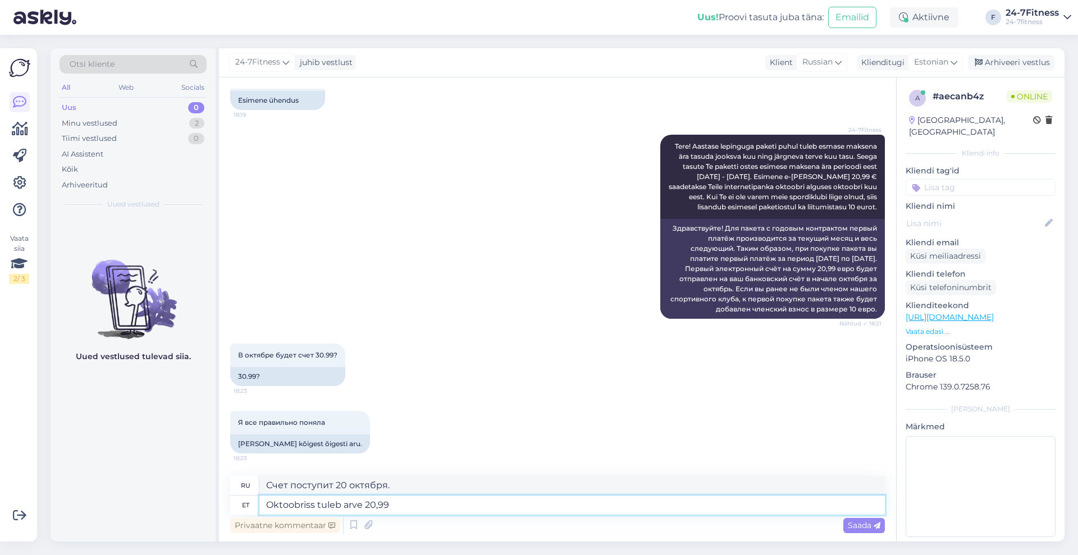
type textarea "Oktoobriss tuleb arve 20,99€"
type textarea "В октябре счет составит 20,99 евро."
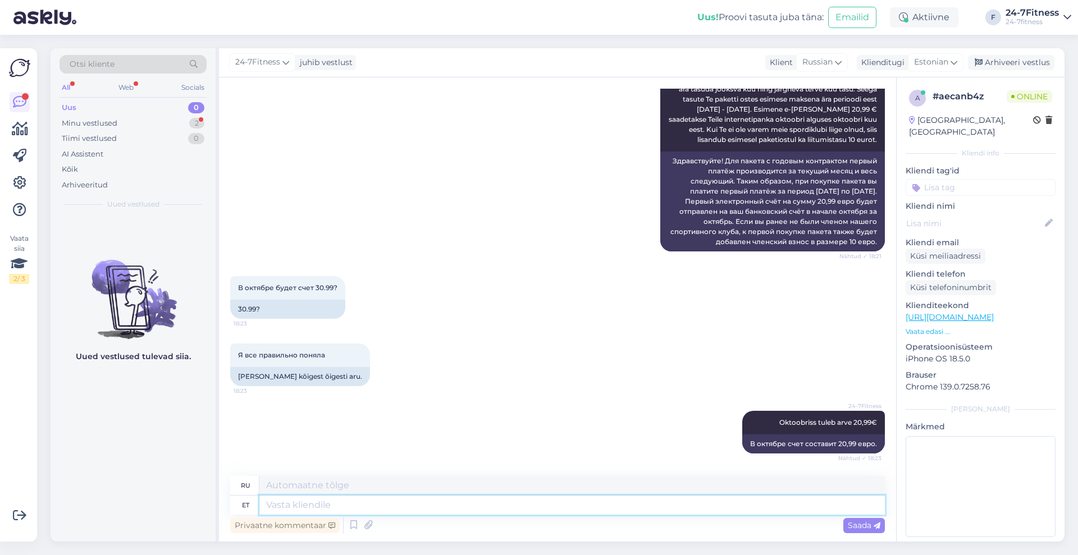
scroll to position [1446, 0]
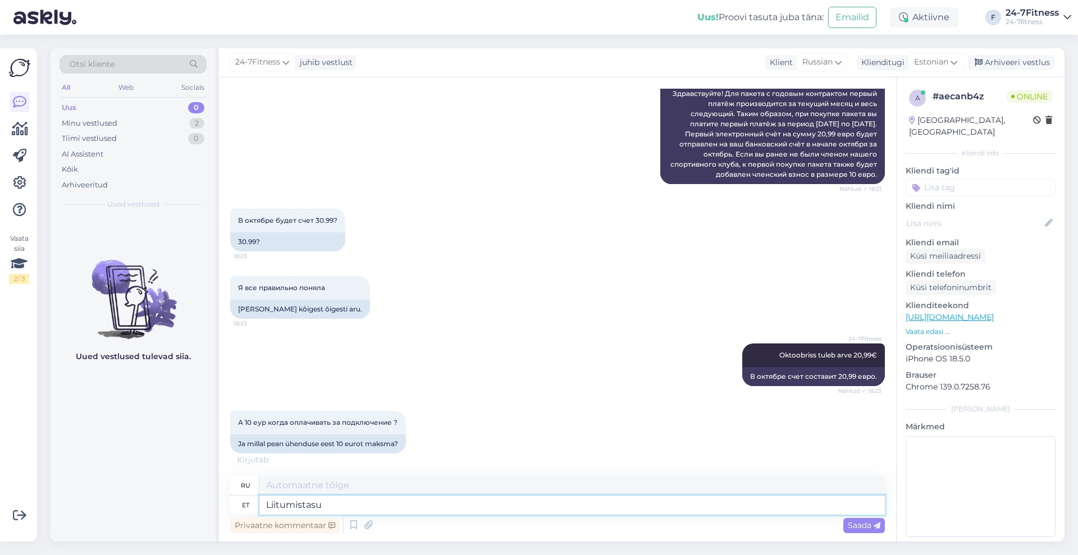
type textarea "Liitumistasu"
type textarea "Абонентская плата"
type textarea "Liitumistasu 10"
type textarea "Абонентская плата 10"
type textarea "Liitumistasu 10€"
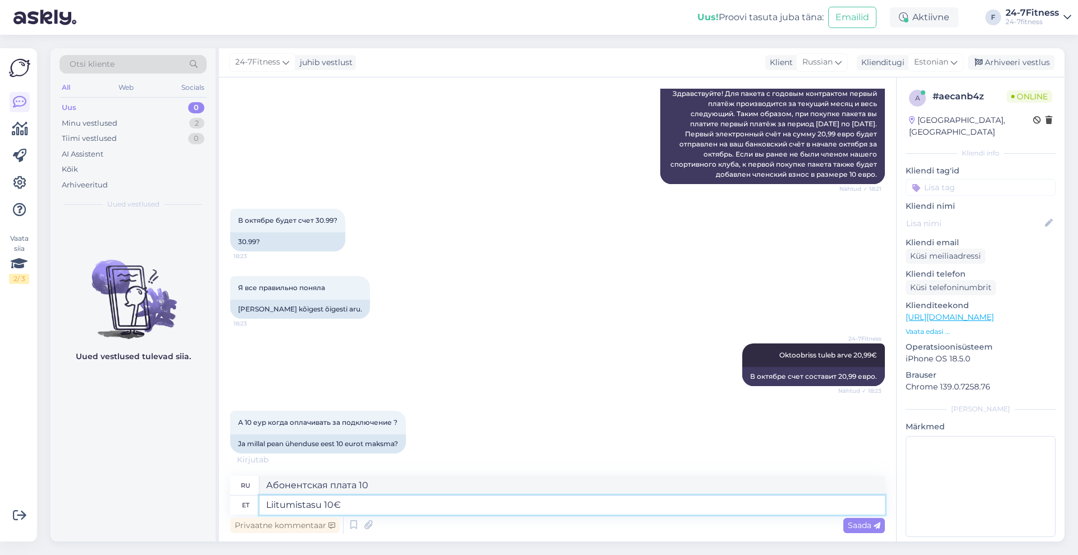
type textarea "Членский взнос 10 евро"
type textarea "Liitumistasu 10€ tasutakse a"
type textarea "Абонентская плата в размере 10 евро оплачена."
type textarea "Liitumistasu 10€ tasutakse ainult e"
type textarea "Абонентская плата в размере 10 евро оплачивается только"
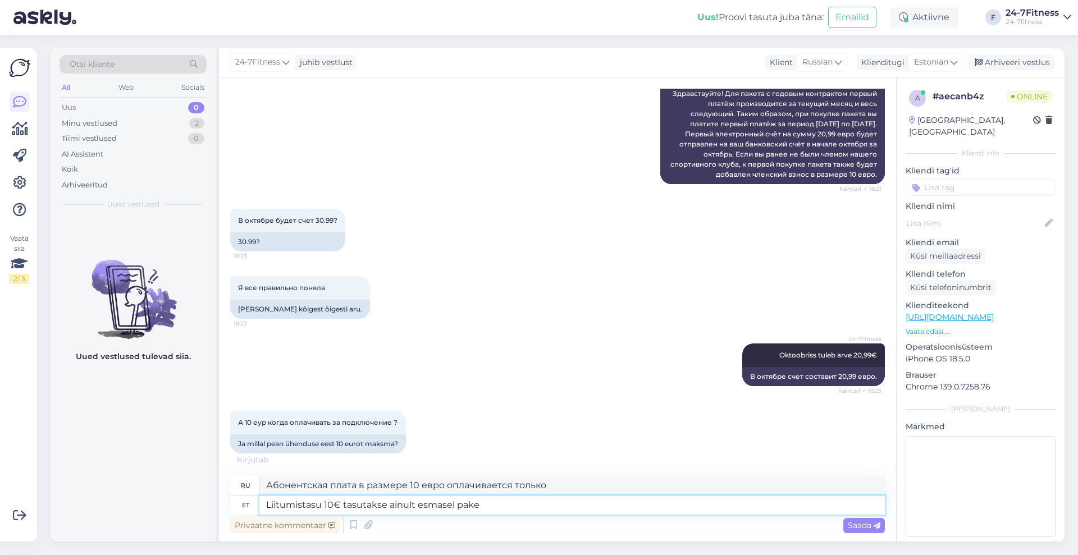
type textarea "Liitumistasu 10€ tasutakse ainult esmasel paket"
type textarea "Абонентская плата в размере 10 евро оплачивается только при первом посещении."
type textarea "Liitumistasu 10€ tasutakse ainult esmasel paketiostul"
type textarea "Абонентская плата в размере 10 евро оплачивается только при покупке первоначаль…"
click at [434, 506] on textarea "Liitumistasu 10€ tasutakse ainult esmasel paketiostul" at bounding box center [572, 505] width 626 height 19
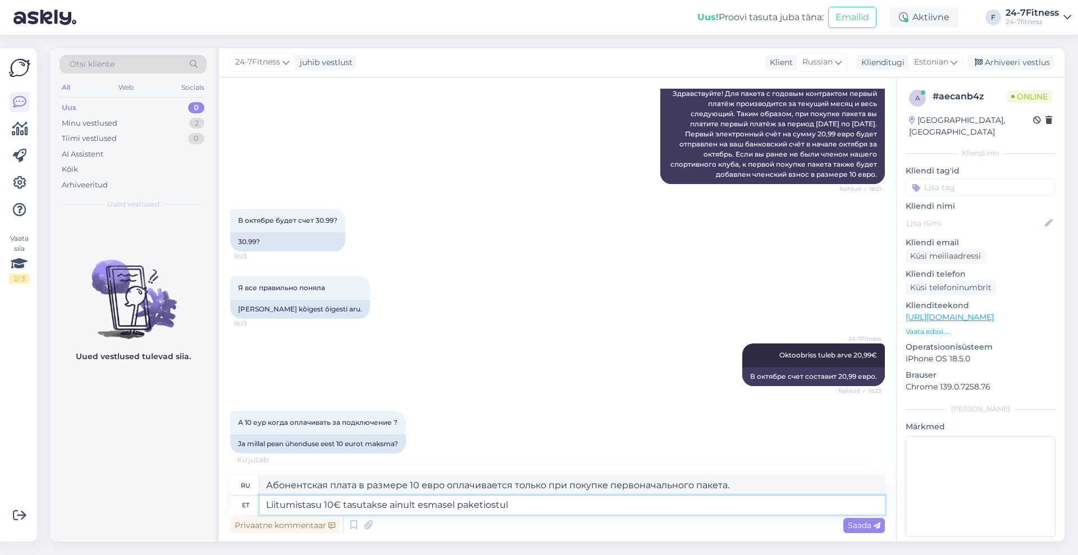
click at [434, 506] on textarea "Liitumistasu 10€ tasutakse ainult esmasel paketiostul" at bounding box center [572, 505] width 626 height 19
type textarea "Liitumistasu 10€ tasutakse ainult esimesel paketiostul"
click at [516, 507] on textarea "Liitumistasu 10€ tasutakse ainult esimesel paketiostul" at bounding box center [572, 505] width 626 height 19
type textarea "Абонентская плата в размере 10 евро оплачивается только при покупке первого пак…"
type textarea "Liitumistasu 10€ tasutakse ainult esimesel paketiostul, hiljem s"
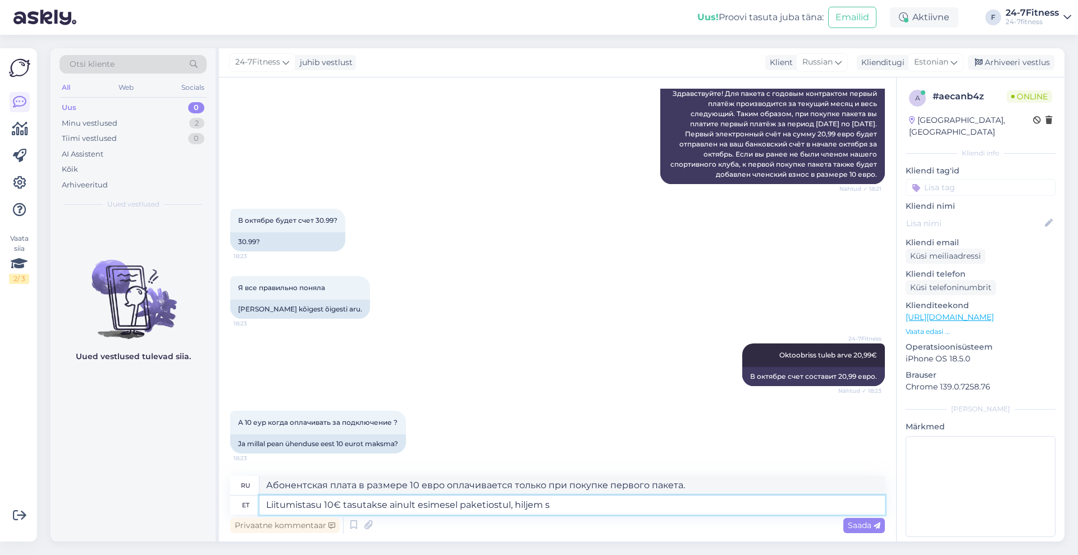
type textarea "Абонентская плата в размере 10 евро оплачивается только при покупке первого пак…"
type textarea "Liitumistasu 10€ tasutakse ainult esimesel paketiostul, hiljem see en"
type textarea "Абонентская плата в размере 10 евро взимается только при покупке первого пакета…"
type textarea "Liitumistasu 10€ tasutakse ainult esimesel paketiostul, hiljem see enam"
type textarea "Абонентская плата в размере 10 евро взимается только при покупке первого пакета…"
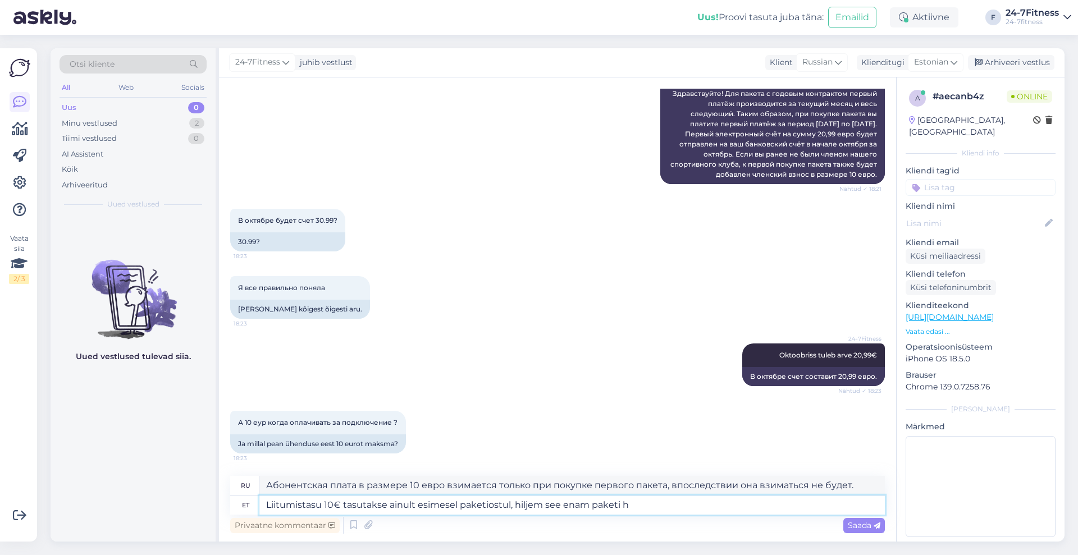
type textarea "Liitumistasu 10€ tasutakse ainult esimesel paketiostul, hiljem see enam paketi …"
type textarea "Абонентская плата в размере 10 евро взимается только при покупке первого пакета…"
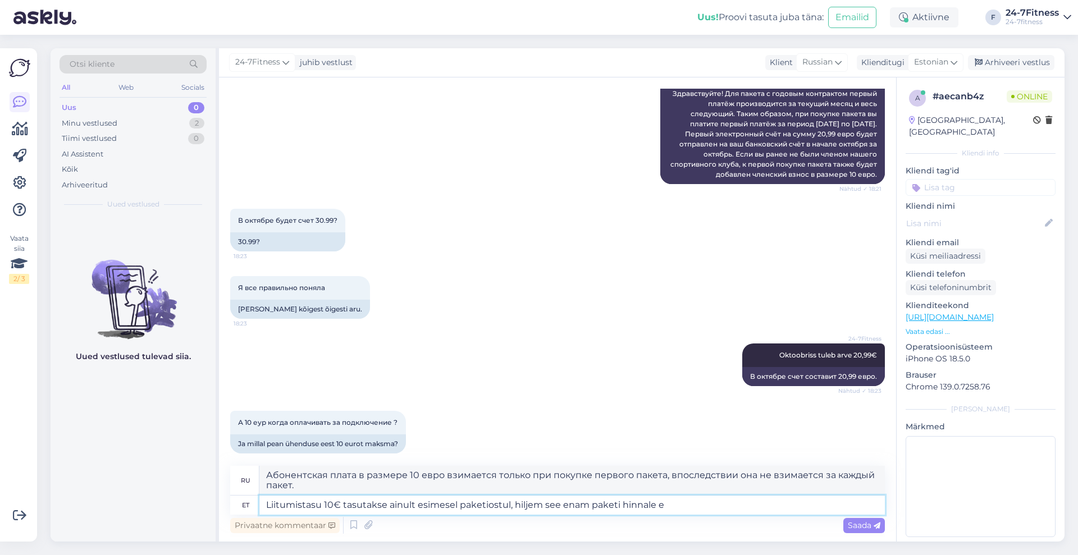
type textarea "Liitumistasu 10€ tasutakse ainult esimesel paketiostul, hiljem see enam paketi …"
type textarea "Абонентская плата в размере 10 евро оплачивается только при покупке первого пак…"
type textarea "Liitumistasu 10€ tasutakse ainult esimesel paketiostul, hiljem see enam paketi …"
type textarea "Абонентская плата в размере 10 евро оплачивается только при покупке первого пак…"
type textarea "Liitumistasu 10€ tasutakse ainult esimesel paketiostul, hiljem see enam paketi …"
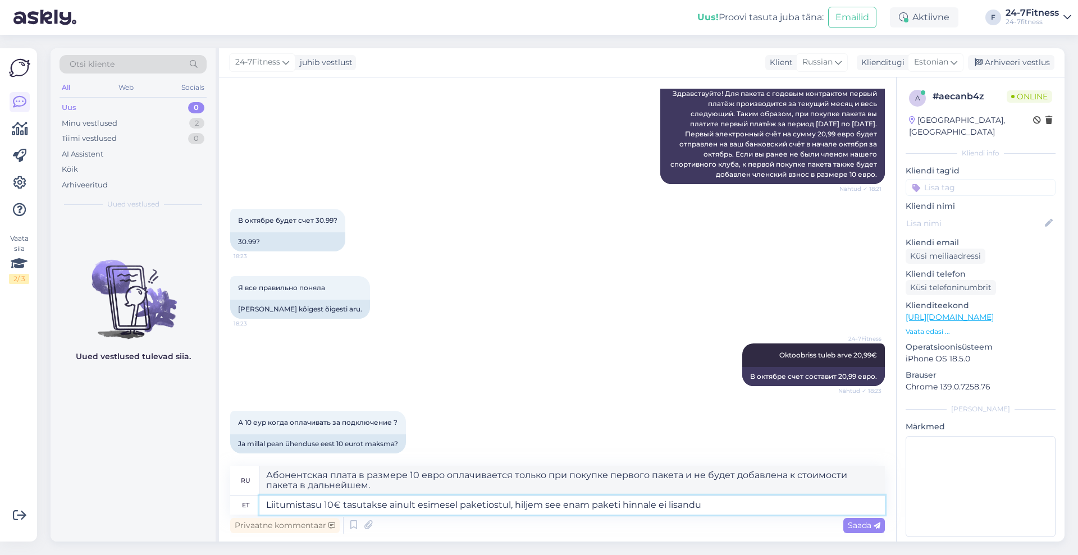
type textarea "Абонентская плата в размере 10 евро оплачивается только при покупке первого пак…"
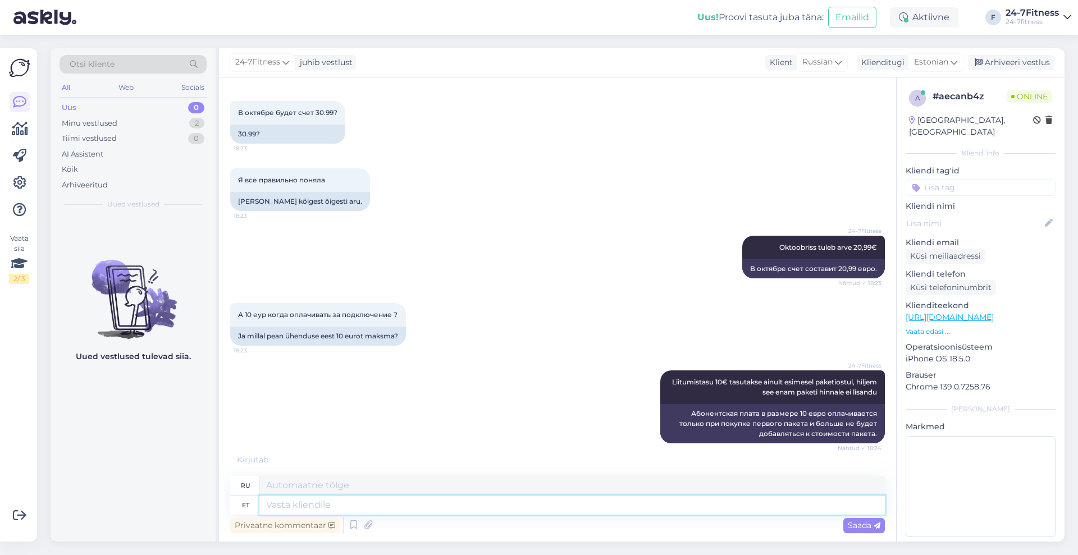
scroll to position [1611, 0]
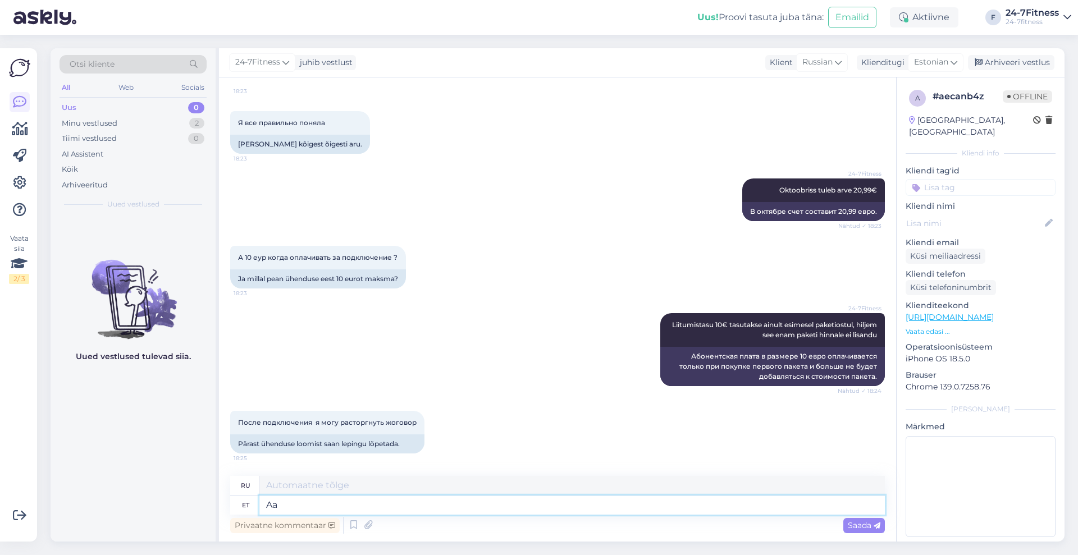
type textarea "Aas"
type textarea "Ряд"
type textarea "Aastast"
type textarea "С года"
type textarea "Aastast lepinguga p"
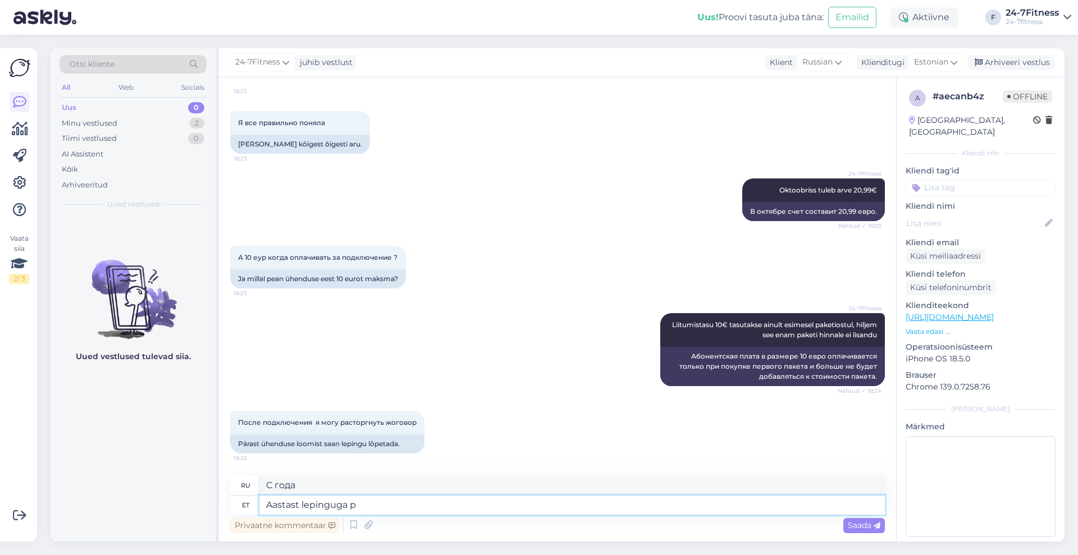
type textarea "Годовой контракт"
type textarea "Aastast lepinguga pakett"
type textarea "Пакет с годовым контрактом"
type textarea "Aastast lepinguga pakett saab"
type textarea "Пакет с годовым контрактом будет"
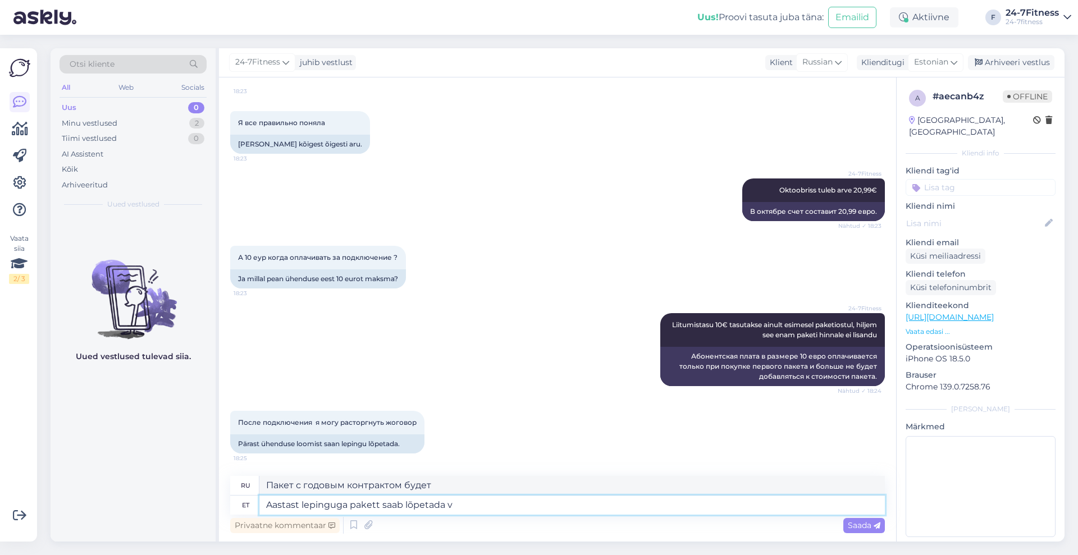
type textarea "Aastast lepinguga pakett saab lõpetada va"
type textarea "Пакет с годовым контрактом может быть расторгнут"
type textarea "Aastast lepinguga pakett saab lõpetada vastavalt"
type textarea "Пакет с годовым контрактом может быть расторгнут в соответствии с"
type textarea "Aastast lepinguga pakett saab lõpetada vastavalt meie kli"
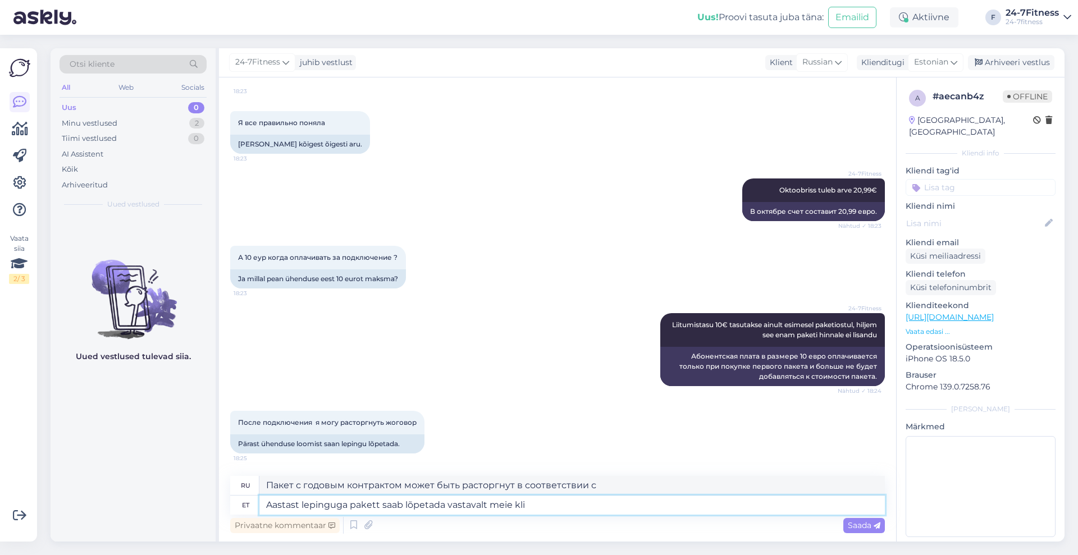
type textarea "Пакет с годовым контрактом может быть расторгнут в соответствии с нашими"
type textarea "Aastast lepinguga pakett saab lõpetada vastavalt meie kliendilepingu"
type textarea "Годовой контрактный пакет может быть расторгнут в соответствии с нашим клиентск…"
type textarea "Aastast lepinguga pakett saab lõpetada vastavalt meie kliendilepingu punktile 9"
type textarea "Годовой контрактный пакет может быть расторгнут в соответствии с положениями на…"
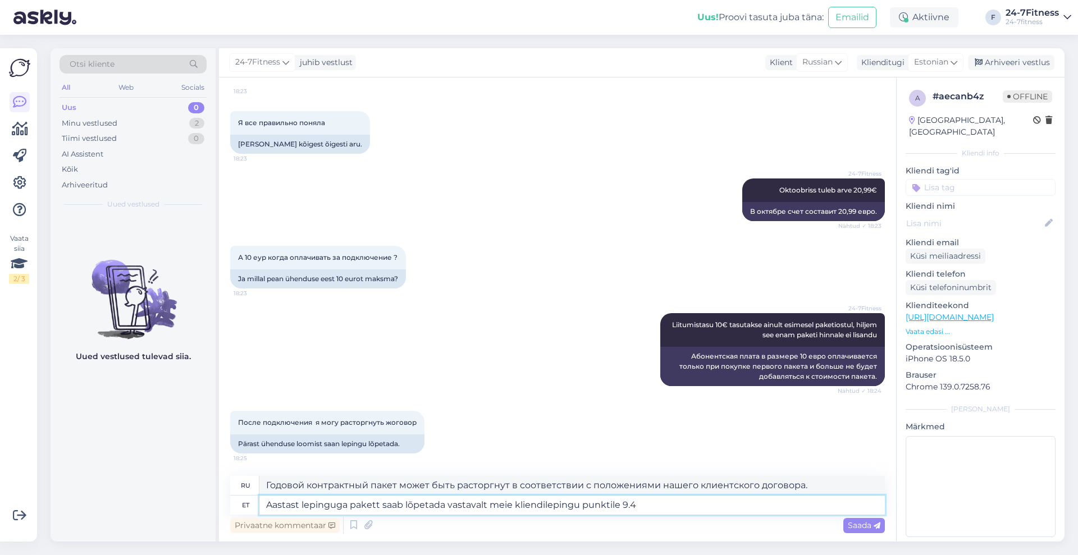
type textarea "Aastast lepinguga pakett saab lõpetada vastavalt meie kliendilepingu punktile 9…"
type textarea "Пакет с годовым контрактом может быть расторгнут в соответствии с пунктом 9.4."
type textarea "Aastast lepinguga pakett saab lõpetada vastavalt meie kliendilepingu punktile 9…"
click at [866, 521] on span "Saada" at bounding box center [864, 526] width 33 height 10
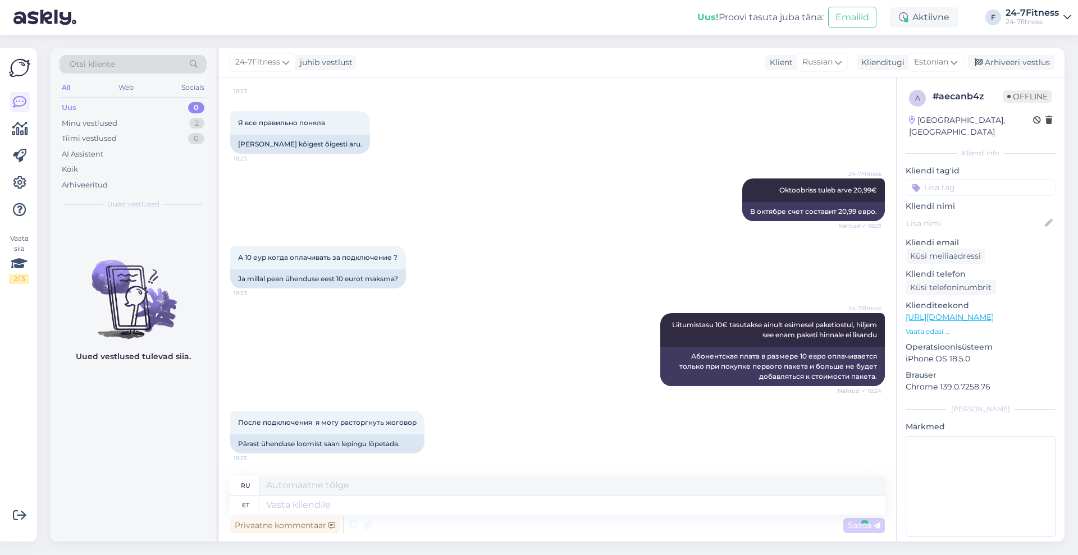
scroll to position [1699, 0]
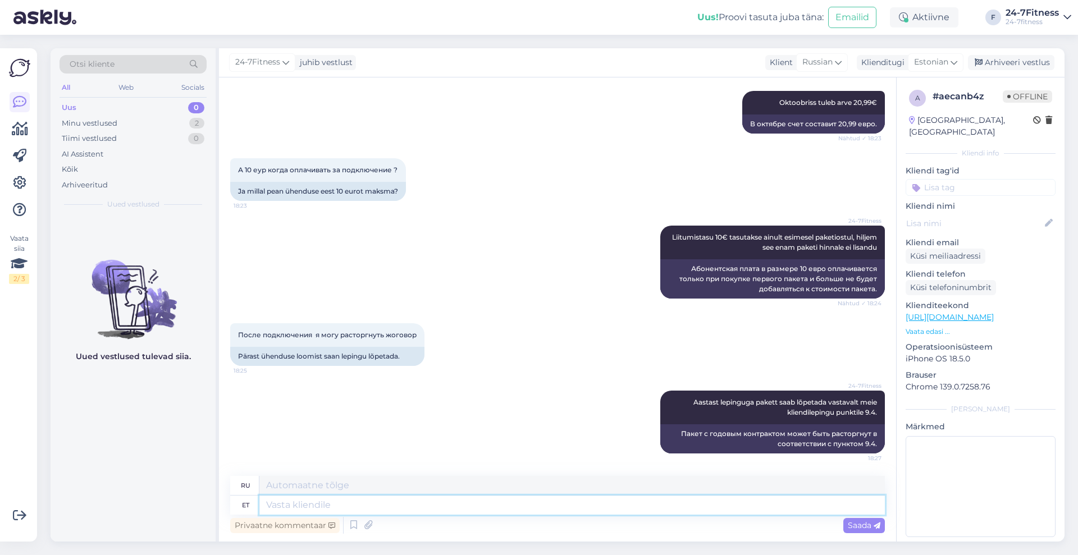
click at [614, 507] on textarea at bounding box center [572, 505] width 626 height 19
paste textarea "9.4. Пакет с годовым договором можно прекратить досрочно, уплатив плату за доср…"
type textarea "9.4. Пакет с годовым договором можно прекратить досрочно, уплатив плату за доср…"
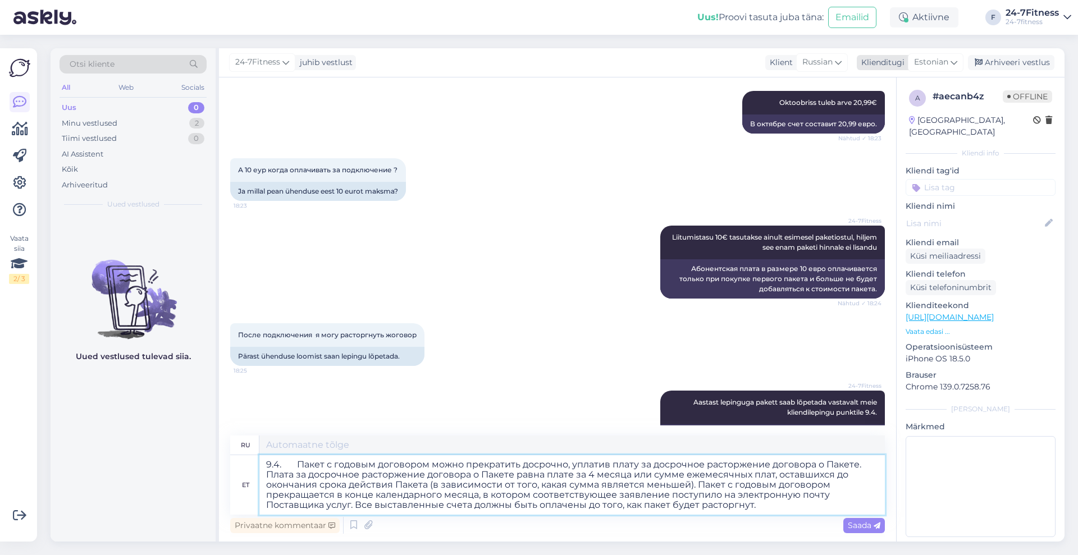
type textarea "9.4. Пакет с годовым договором может быть досрочно расторгнут путем уплаты плат…"
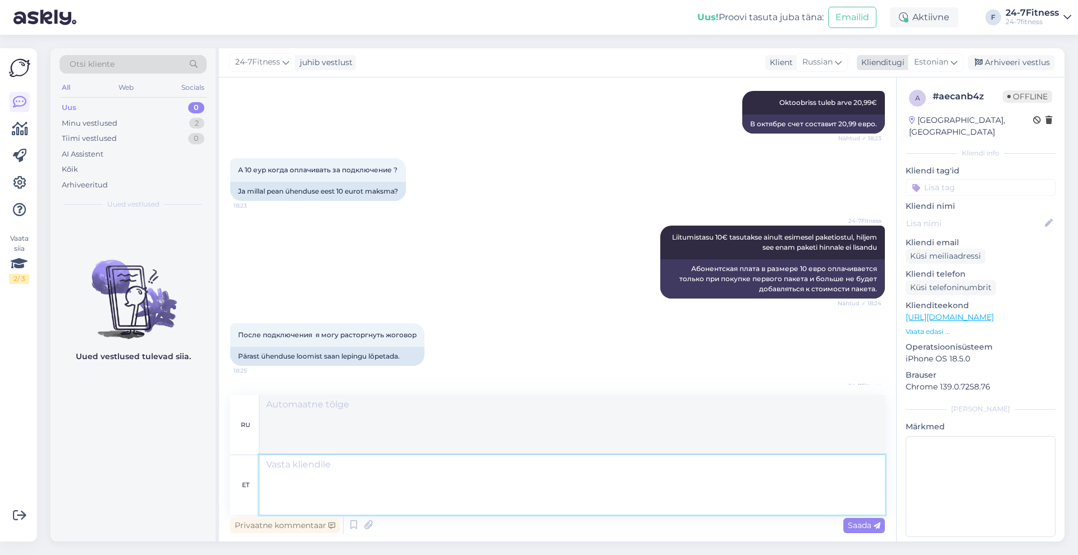
scroll to position [1978, 0]
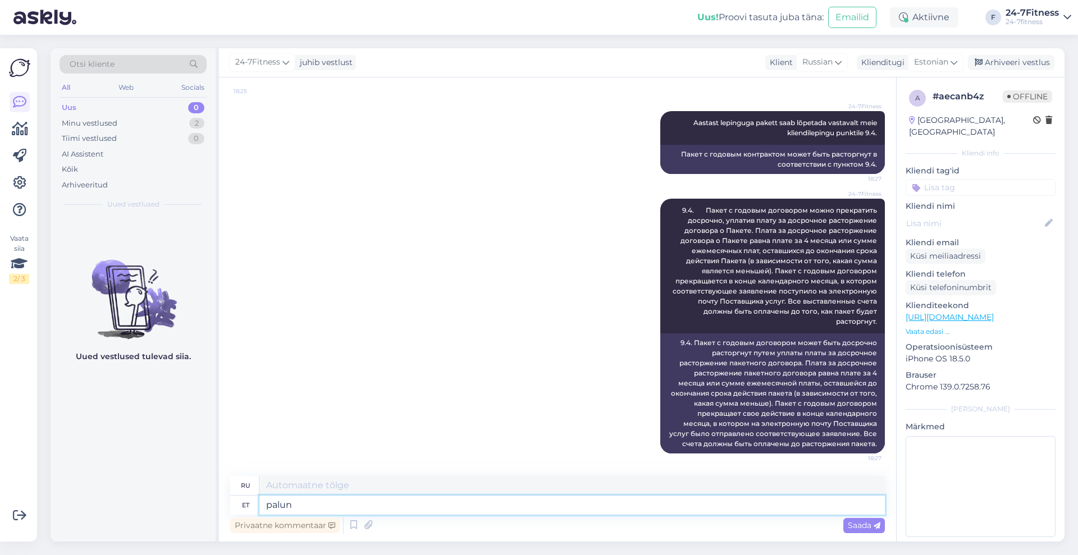
type textarea "palun t"
type textarea "пожалуйста"
type textarea "palun tutvuge"
type textarea "пожалуйста, посмотрите"
type textarea "palun tutvuge kliendilepingu"
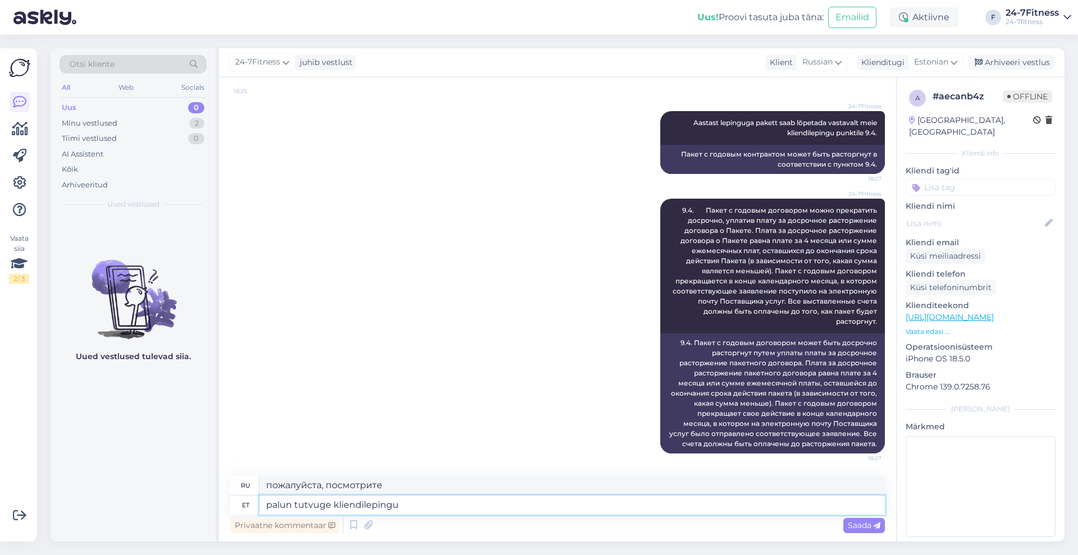
type textarea "пожалуйста, прочтите клиентское соглашение"
type textarea "palun tutvuge kliendilepingu tingimustega e"
type textarea "пожалуйста, ознакомьтесь с условиями клиентского соглашения"
type textarea "palun tutvuge kliendilepingu tingimustega enne pa"
type textarea "пожалуйста, ознакомьтесь с условиями клиентского соглашения перед"
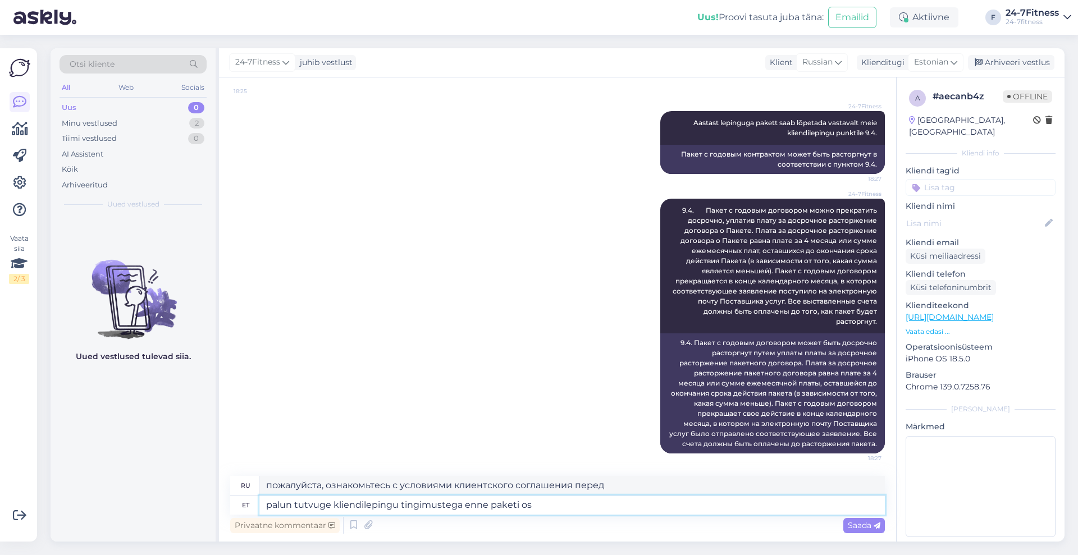
type textarea "palun tutvuge kliendilepingu tingimustega enne paketi ost"
type textarea "Перед приобретением пакета, пожалуйста, ознакомьтесь с условиями клиентского со…"
type textarea "palun tutvuge kliendilepingu tingimustega enne paketi ostmist meie"
type textarea "Перед приобретением пакета услуг ознакомьтесь, пожалуйста, с условиями клиентск…"
type textarea "palun tutvuge kliendilepingu tingimustega enne paketi ostmist meie kodulehel"
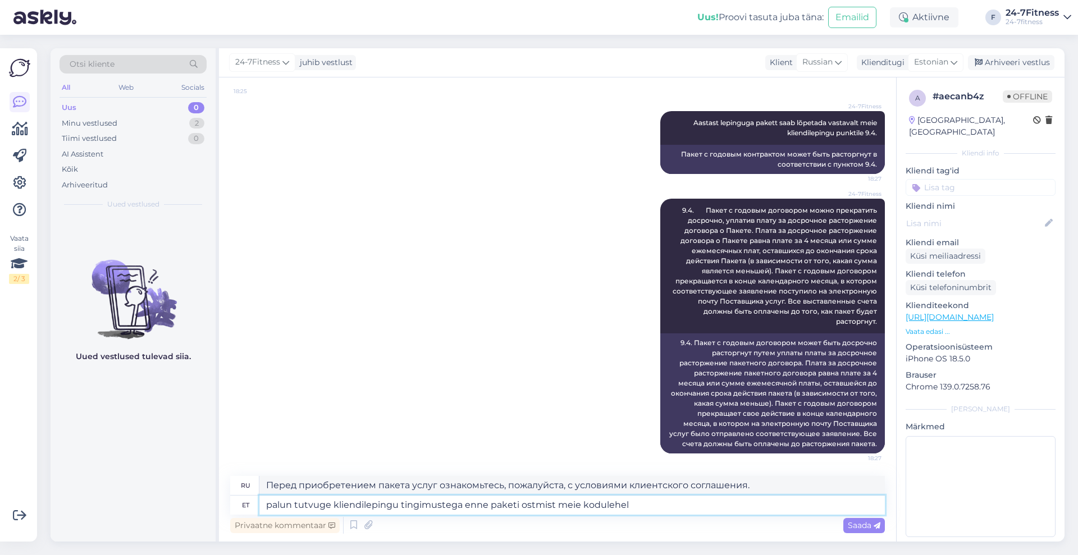
type textarea "Перед покупкой пакета на нашем сайте, пожалуйста, ознакомьтесь с условиями клие…"
paste textarea "[URL][DOMAIN_NAME]"
type textarea "palun tutvuge kliendilepingu tingimustega enne paketi ostmist meie kodulehel [U…"
type textarea "Перед покупкой пакета ознакомьтесь с условиями клиентского договора на нашем са…"
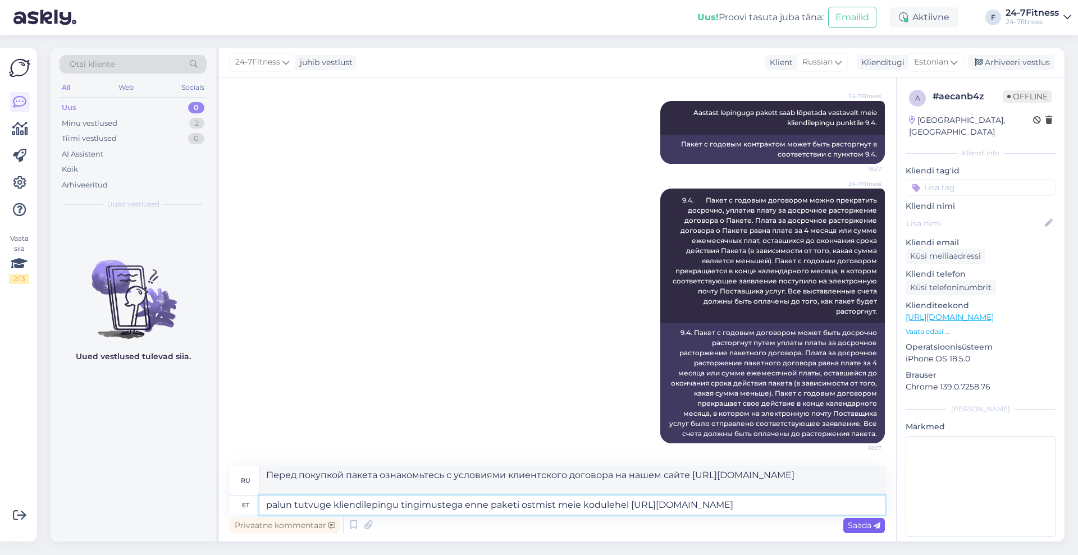
type textarea "palun tutvuge kliendilepingu tingimustega enne paketi ostmist meie kodulehel [U…"
click at [850, 521] on span "Saada" at bounding box center [864, 526] width 33 height 10
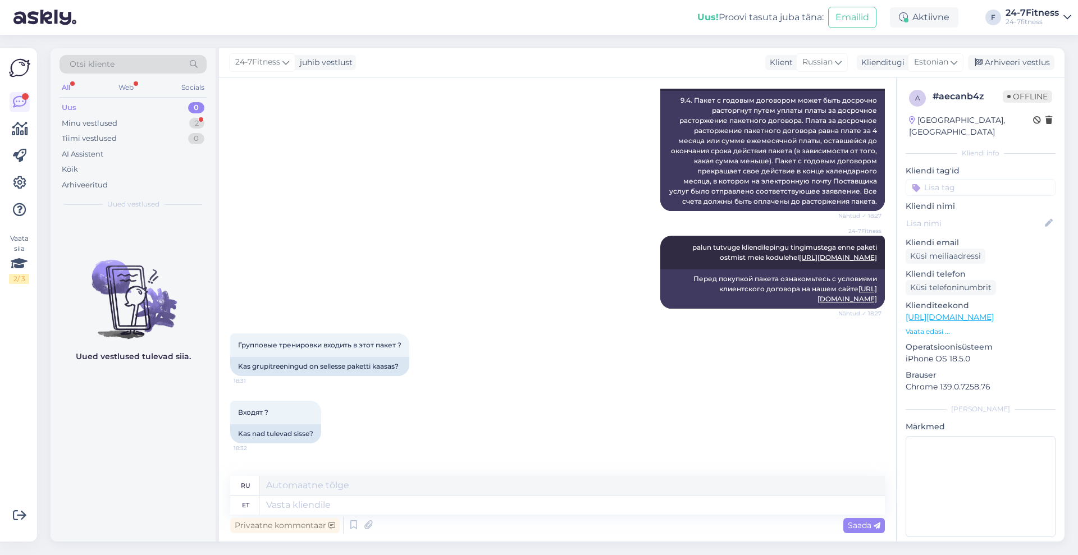
scroll to position [2356, 0]
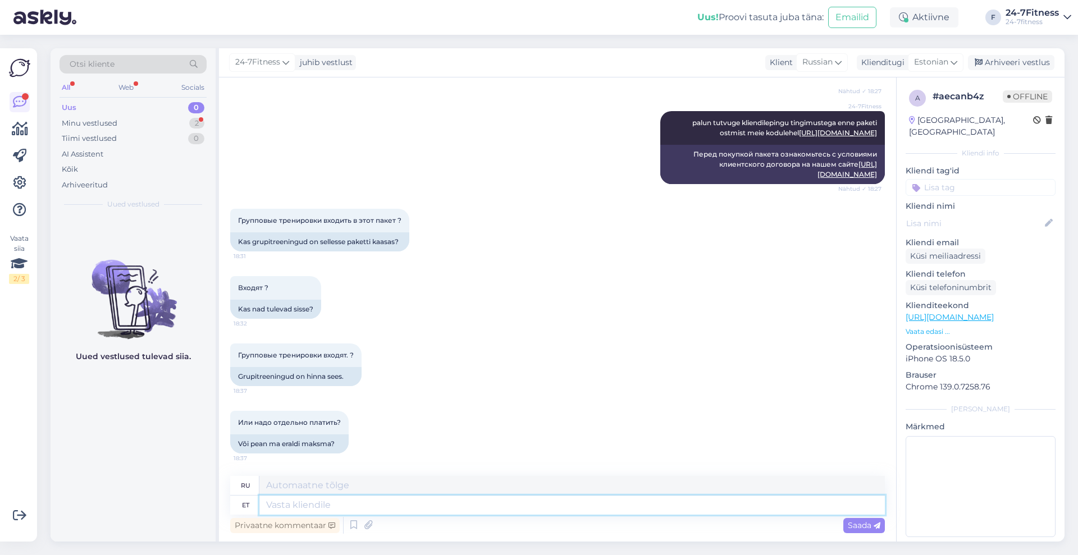
click at [372, 503] on textarea at bounding box center [572, 505] width 626 height 19
type textarea "Rühmatreeningud"
type textarea "Групповое обучение"
type textarea "Rühmatreeningud on er"
type textarea "Групповое обучение - это"
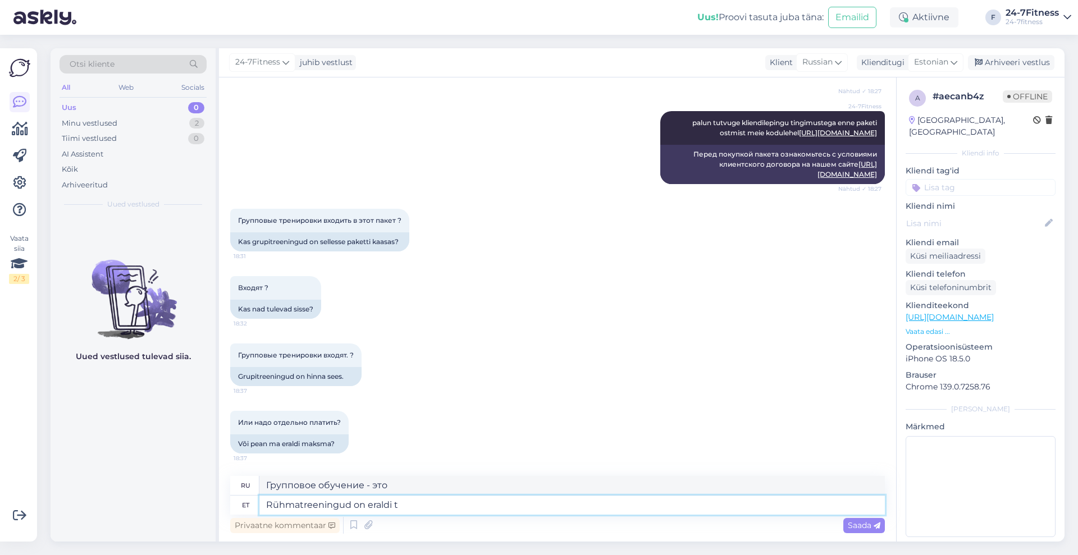
type textarea "Rühmatreeningud on [PERSON_NAME]"
type textarea "Групповые тренировки проводятся отдельно."
type textarea "Rühmatreeningud on eraldi tasu e"
type textarea "Групповое обучение оплачивается отдельно."
type textarea "[PERSON_NAME] on eraldi tasu eest j"
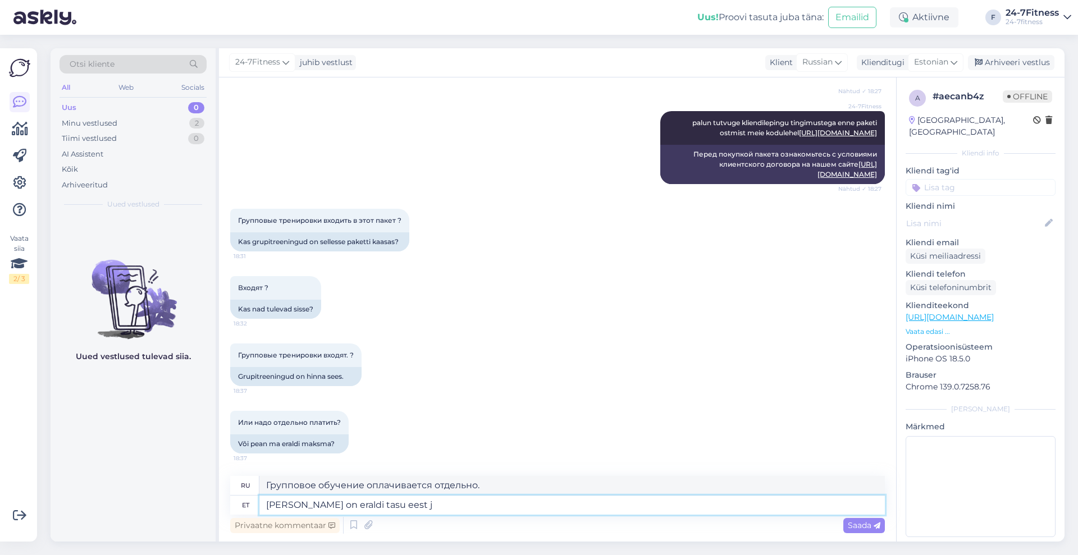
type textarea "Групповое обучение возможно за отдельную плату."
type textarea "[PERSON_NAME] on eraldi tasu eest [PERSON_NAME]"
type textarea "Групповое обучение доступно за отдельную плату и"
type textarea "Rühmatreeningud on eraldi tasu eest ja maksab"
type textarea "Групповое обучение доступно за отдельную плату."
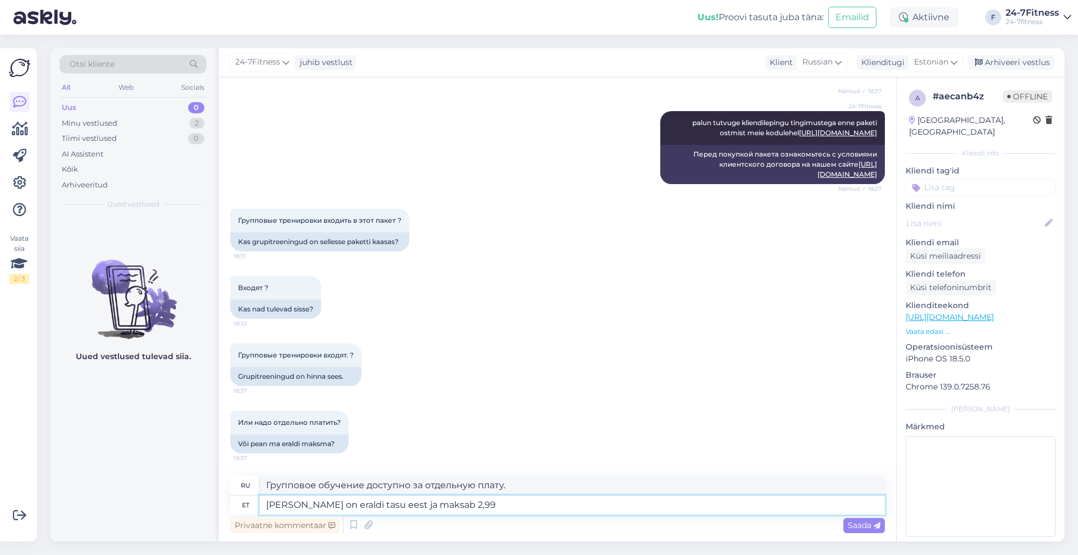
type textarea "Rühmatreeningud on eraldi tasu eest ja maksab 2,99€"
type textarea "Групповое обучение доступно за отдельную плату и стоит 2,99."
type textarea "Rühmatreeningud on eraldi tasu eest ja maksab 2,99€/"
type textarea "Групповое обучение доступно за отдельную плату и стоит 2,99 евро."
type textarea "Rühmatreeningud on eraldi tasu eest ja maksab 2,99€/30 p"
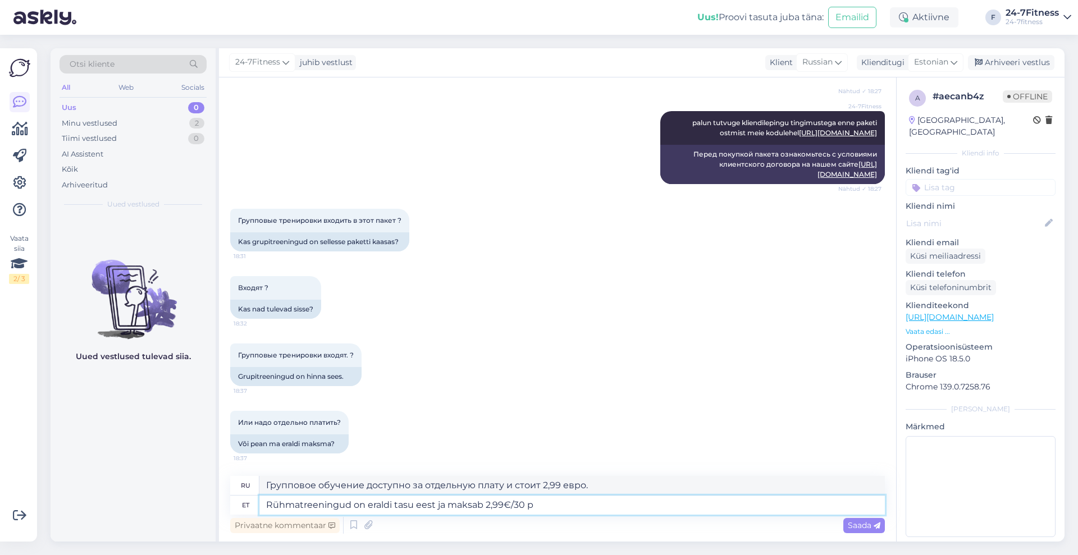
type textarea "Групповое обучение доступно за отдельную плату и стоит 2,99/30 евро."
type textarea "Rühmatreeningud on eraldi tasu eest ja maksab 2,99€/30 päeva"
type textarea "Групповое обучение доступно за отдельную плату и стоит 2,99 евро/30 дней."
type textarea "Rühmatreeningud on eraldi tasu eest ja maksab 2,99€/"
type textarea "Групповое обучение доступно за отдельную плату и стоит 2,99/30 евро."
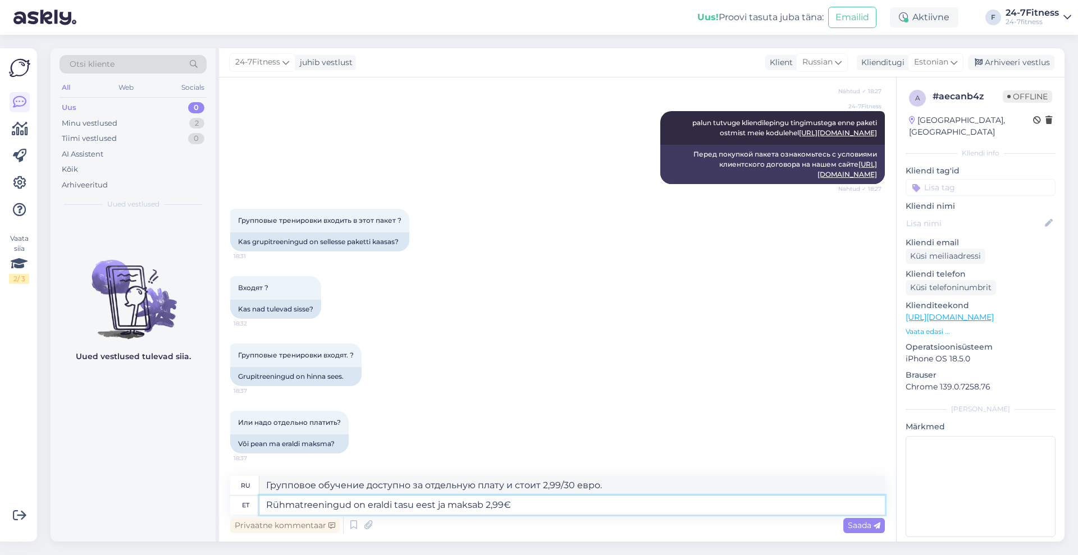
type textarea "Rühmatreeningud on eraldi tasu eest ja maksab 2,99€"
type textarea "Групповое обучение доступно за отдельную плату и стоит 2,99 евро."
type textarea "[PERSON_NAME] on eraldi tasu eest ja maksab 2,99€ kuu"
type textarea "Групповое обучение доступно за отдельную плату и стоит 2,99 евро в месяц."
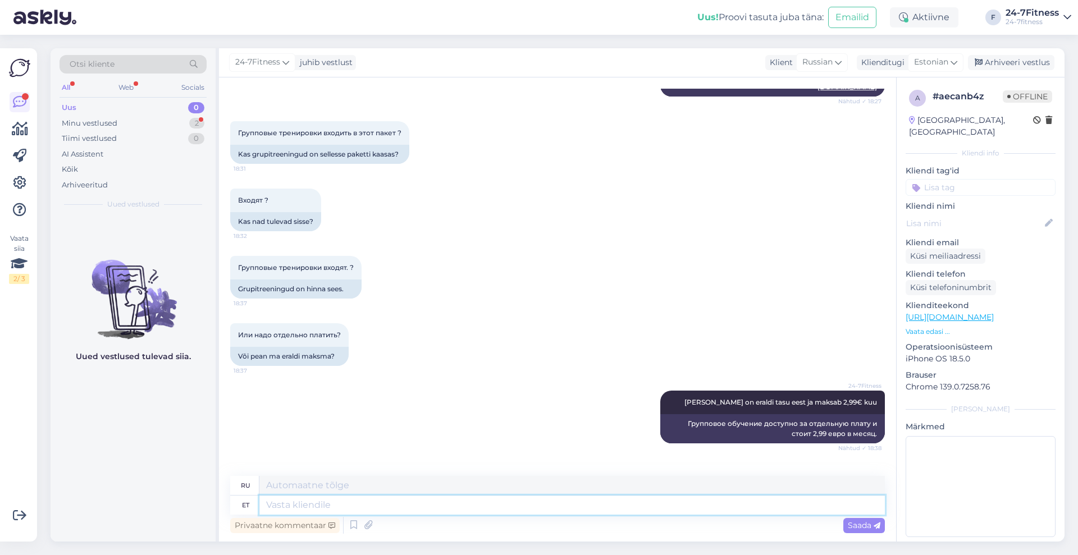
scroll to position [2521, 0]
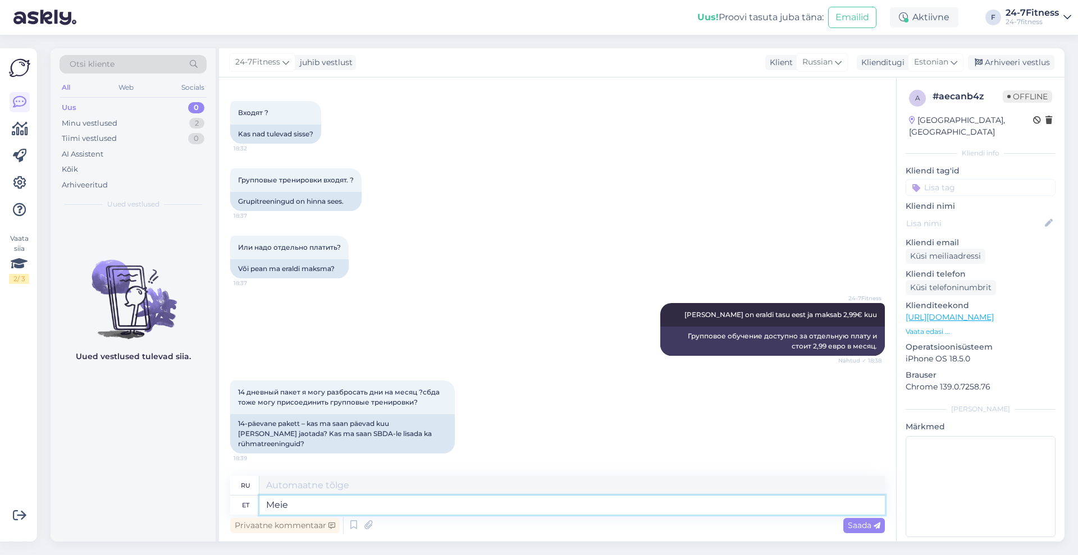
type textarea "Meie p"
type textarea "Наш"
type textarea "Meie paketid"
type textarea "Наши пакеты"
type textarea "Meie paketid kehtivad"
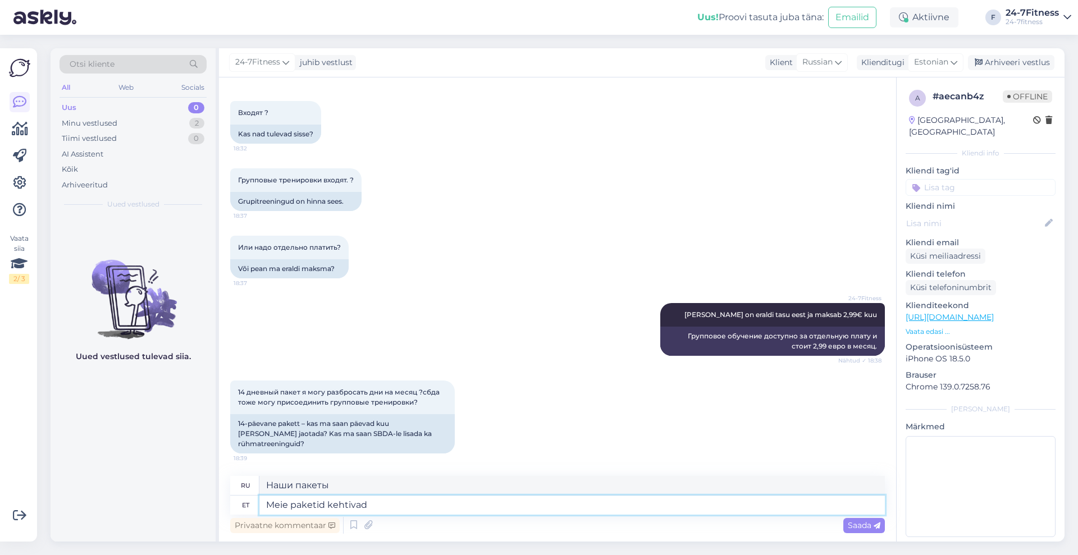
type textarea "Наши пакеты действительны"
type textarea "Meie paketid kehtivad järjestikustes p"
type textarea "Наши пакеты действительны в течение нескольких последовательных периодов"
type textarea "Meie paketid kehtivad järjestikustes päevades, e"
type textarea "Наши пакеты действительны в последовательные дни,"
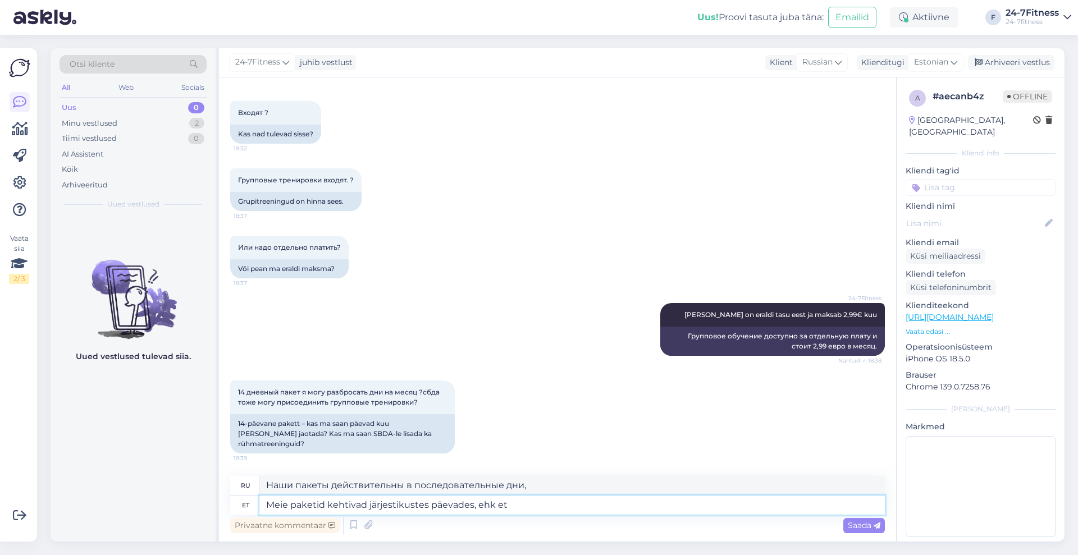
type textarea "Meie paketid kehtivad järjestikustes päevades, ehk et"
type textarea "Наши пакеты действительны в последовательные дни, т. е."
type textarea "Meie paketid kehtivad järjestikustes päevades, ehk et t"
type textarea "Наши пакеты действительны в последовательные дни, что означает"
type textarea "Meie paketid kehtivad järjestikustes päevades, ehk et [PERSON_NAME] pa"
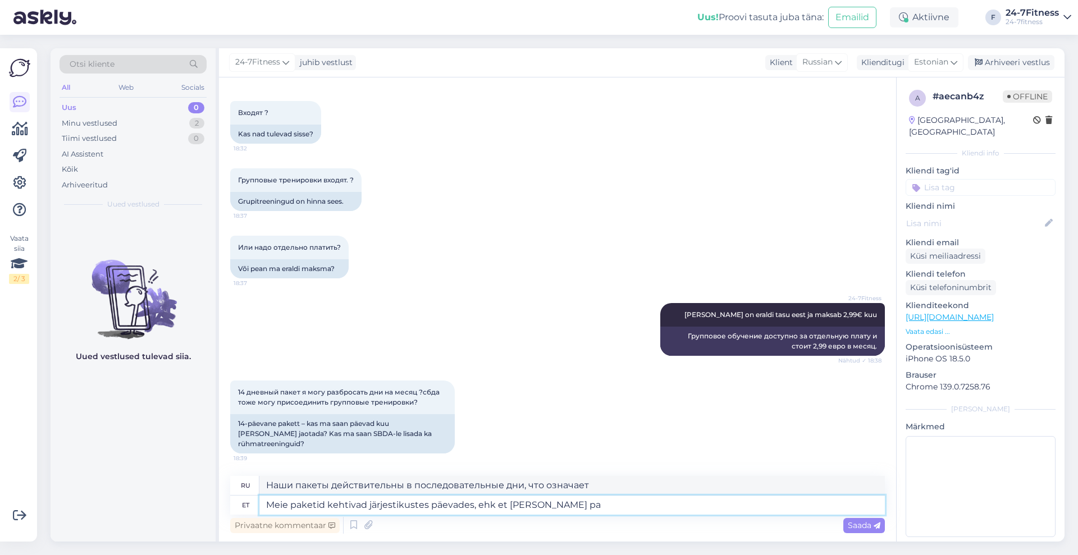
type textarea "Наши пакеты действительны в последовательные дни, т.е. сегодня."
type textarea "Meie paketid kehtivad järjestikustes päevades, ehk et [PERSON_NAME] paketti o"
type textarea "Наши пакеты действительны в последовательные дни, поэтому сегодняшний пакет"
type textarea "Meie paketid kehtivad järjestikustes päevades, ehk et [PERSON_NAME] paketti ost…"
type textarea "Наши пакеты действительны в течение последовательных дней, поэтому, если вы куп…"
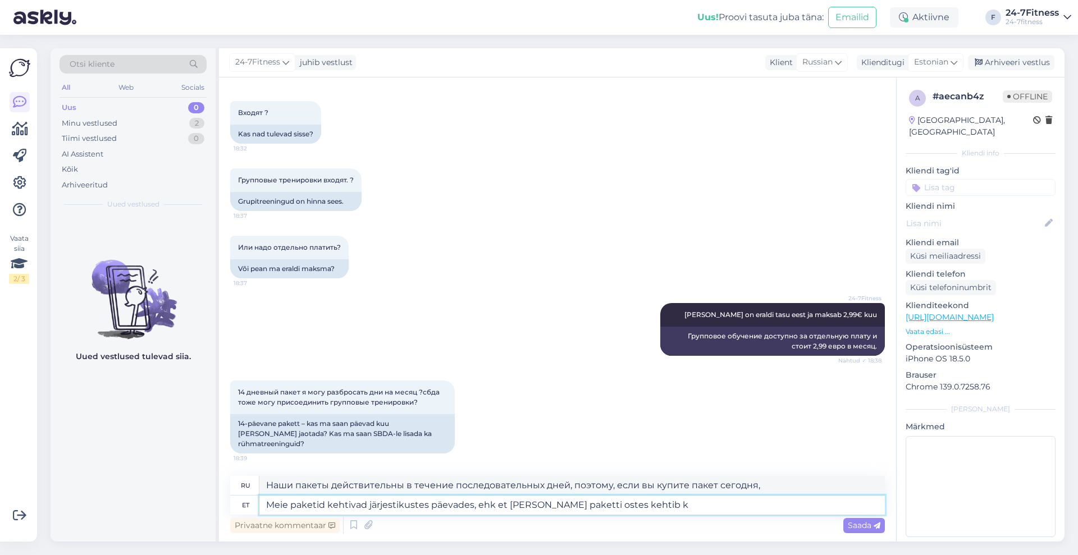
type textarea "Meie paketid kehtivad järjestikustes päevades, ehk et [PERSON_NAME] paketti ost…"
type textarea "Наши пакеты действительны в течение последовательных дней, то есть, если вы пок…"
type textarea "Meie paketid kehtivad järjestikustes päevades, ehk et [PERSON_NAME] paketti ost…"
type textarea "Наши пакеты действительны в течение последовательных дней, то есть, если вы пок…"
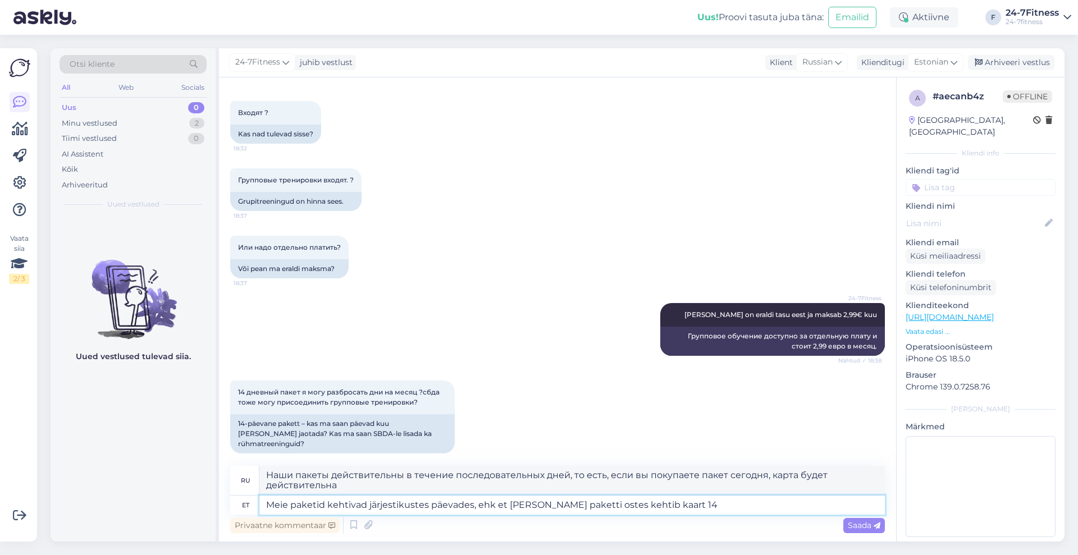
type textarea "Meie paketid kehtivad järjestikustes päevades, ehk et [PERSON_NAME] paketti ost…"
type textarea "Наши пакеты действительны в течение последовательных дней, то есть, если вы куп…"
type textarea "Meie paketid kehtivad järjestikustes päevades, ehk et [PERSON_NAME] paketti ost…"
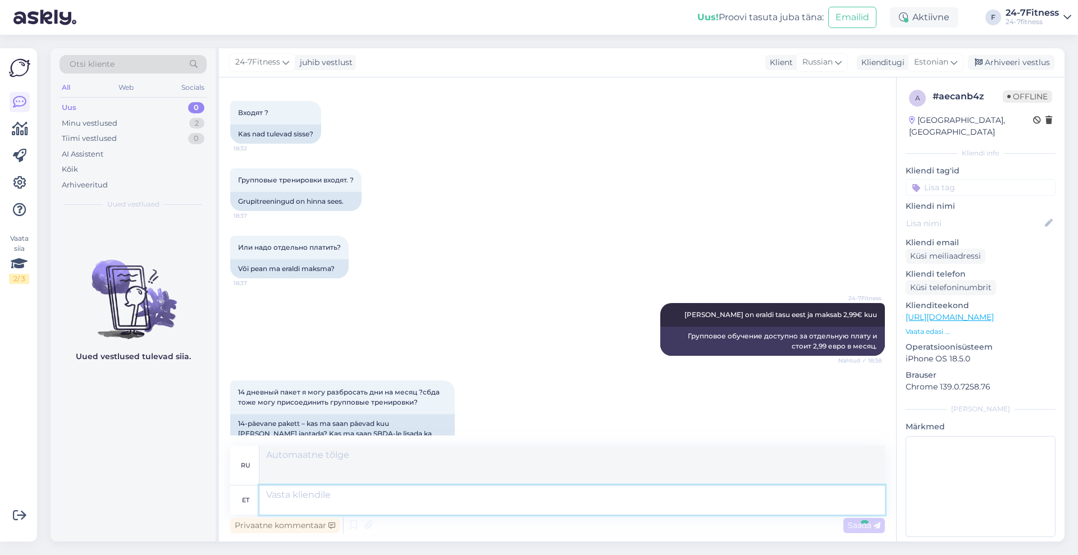
scroll to position [2669, 0]
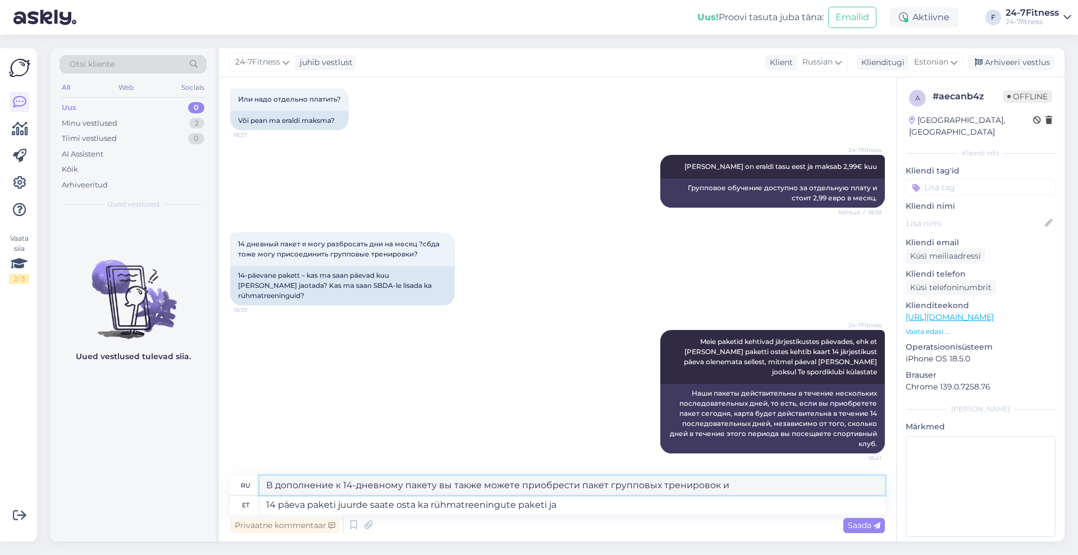
click at [602, 492] on textarea "В дополнение к 14-дневному пакету вы также можете приобрести пакет групповых тр…" at bounding box center [572, 485] width 626 height 19
click at [596, 504] on textarea "14 päeva paketi juurde saate osta ka rühmatreeningute paketi ja" at bounding box center [572, 505] width 626 height 19
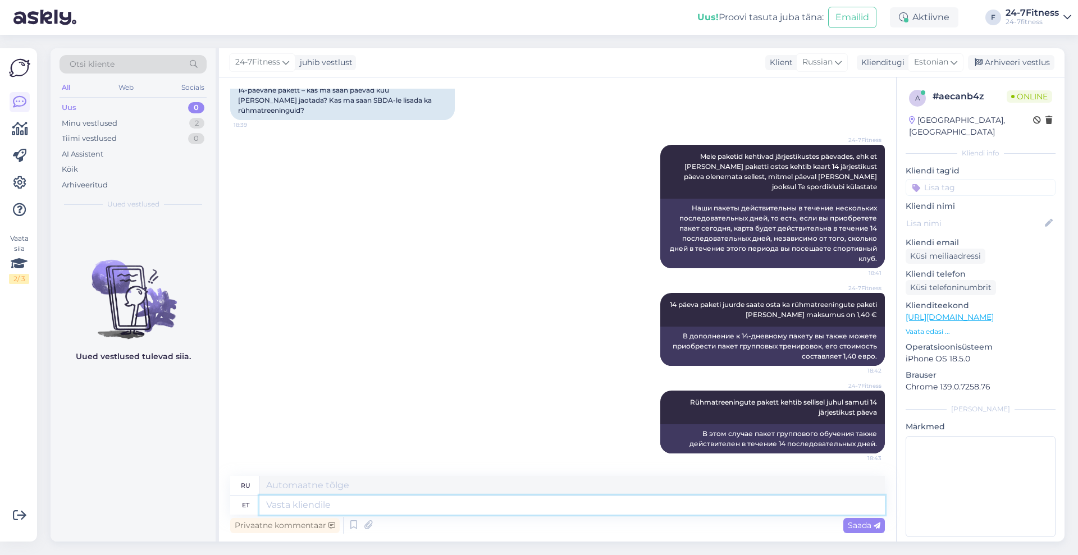
scroll to position [2922, 0]
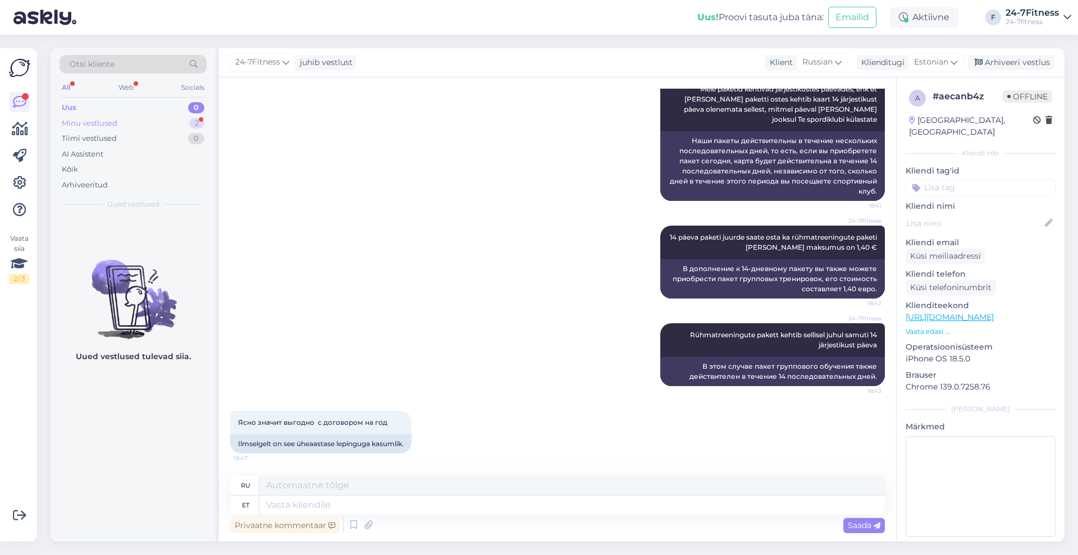
click at [100, 124] on div "Minu vestlused" at bounding box center [90, 123] width 56 height 11
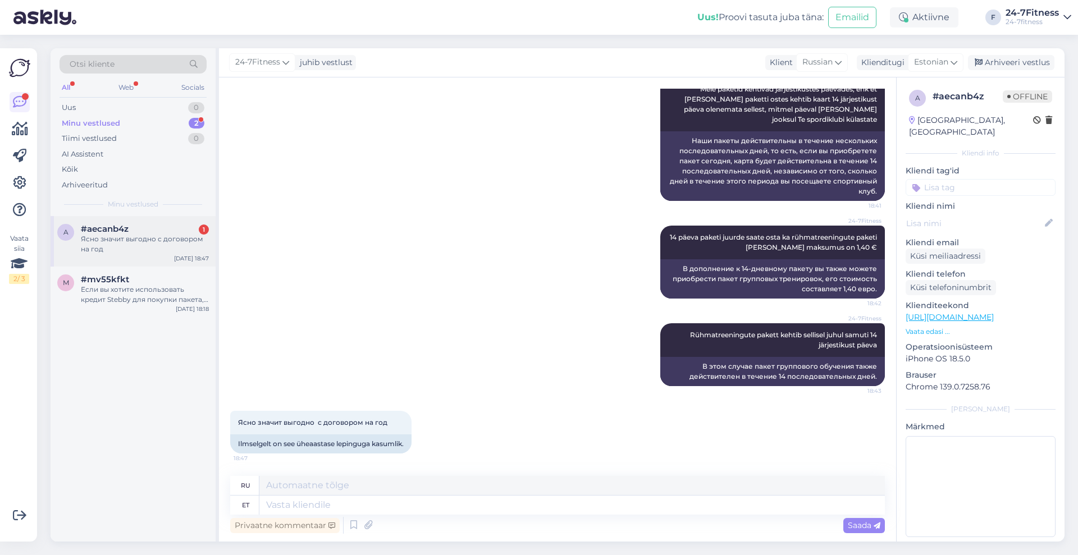
click at [147, 240] on div "Ясно значит выгодно с договором на год" at bounding box center [145, 244] width 128 height 20
click at [441, 508] on textarea at bounding box center [572, 505] width 626 height 19
click at [1018, 63] on div "Arhiveeri vestlus" at bounding box center [1011, 62] width 86 height 15
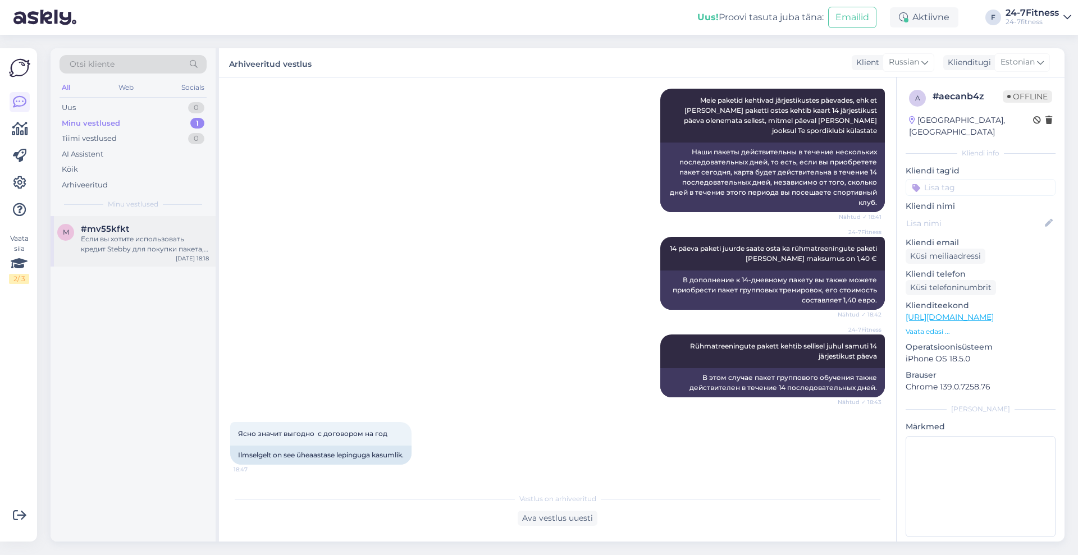
click at [142, 250] on div "Если вы хотите использовать кредит Stebby для покупки пакета, войдите под своим…" at bounding box center [145, 244] width 128 height 20
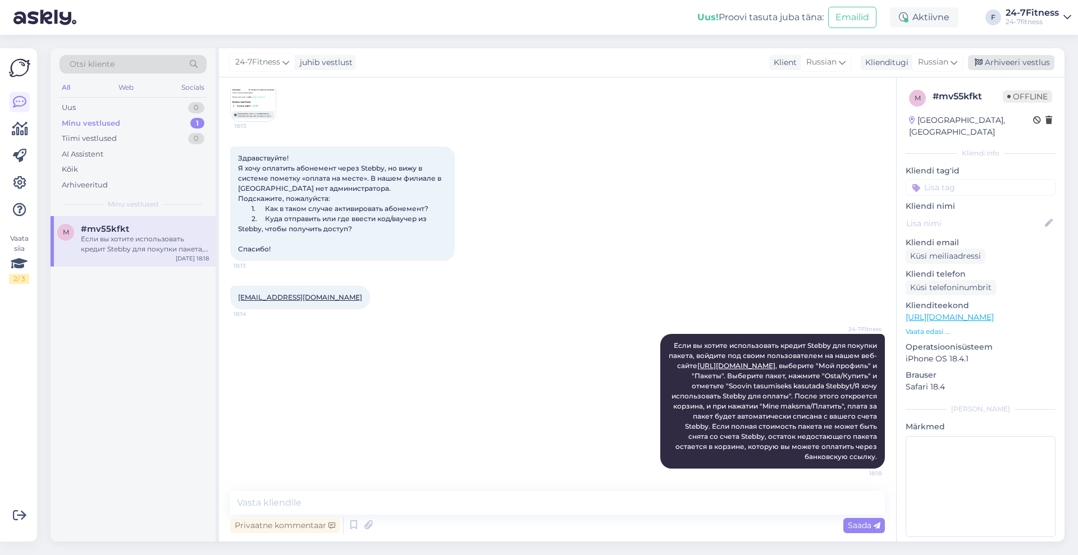
click at [1004, 62] on div "Arhiveeri vestlus" at bounding box center [1011, 62] width 86 height 15
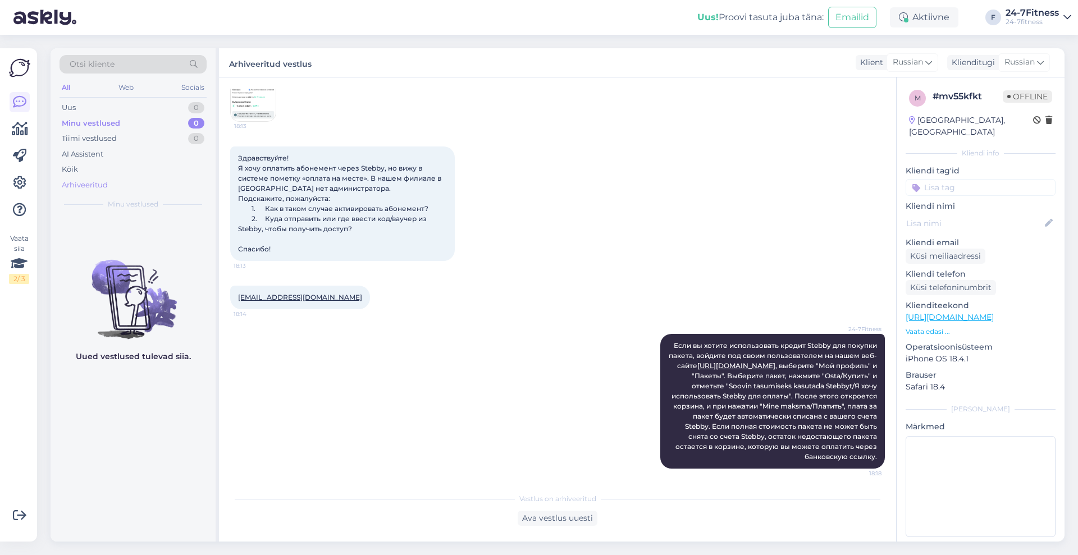
click at [93, 182] on div "Arhiveeritud" at bounding box center [85, 185] width 46 height 11
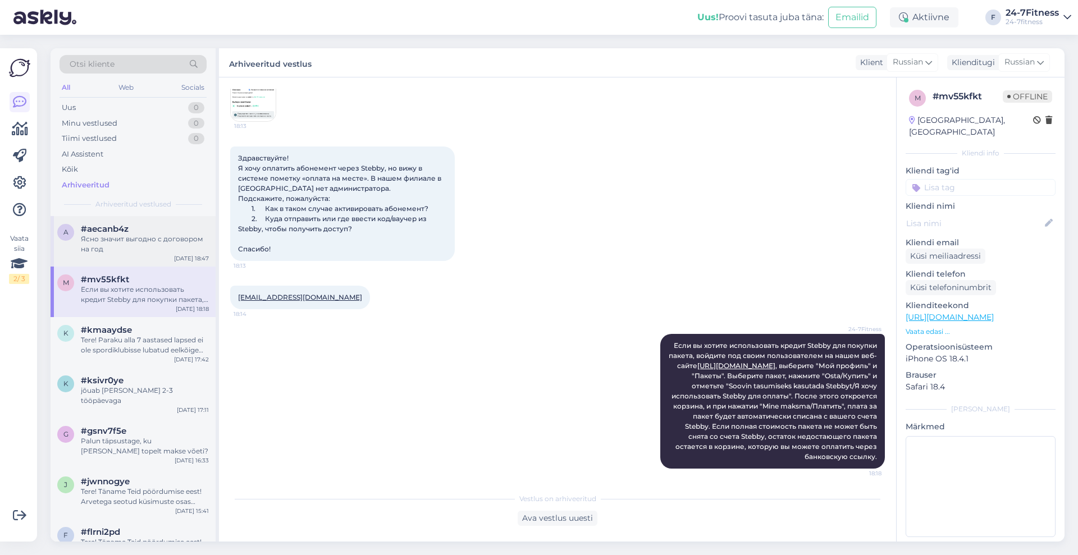
click at [161, 248] on div "Ясно значит выгодно с договором на год" at bounding box center [145, 244] width 128 height 20
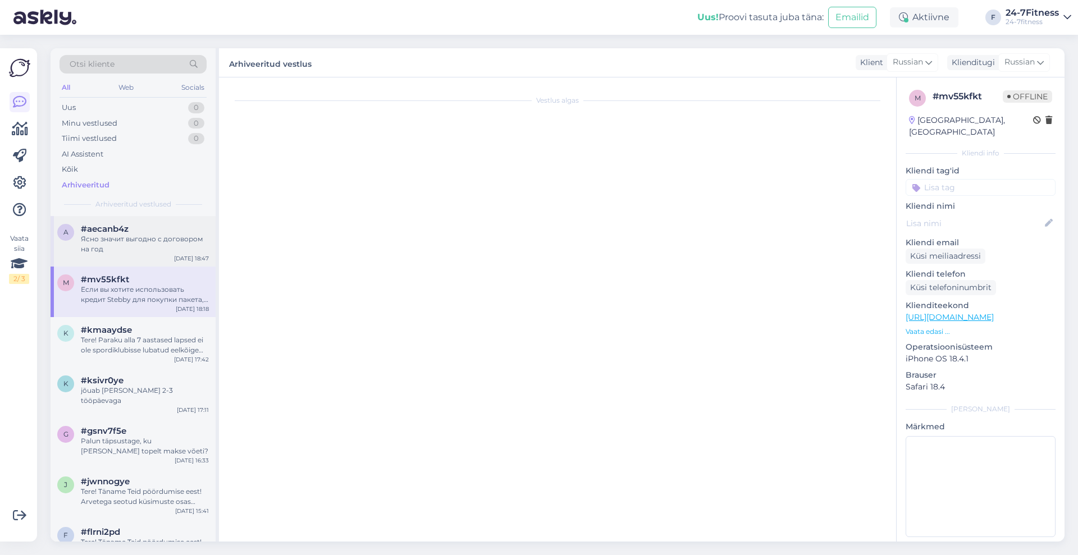
scroll to position [2911, 0]
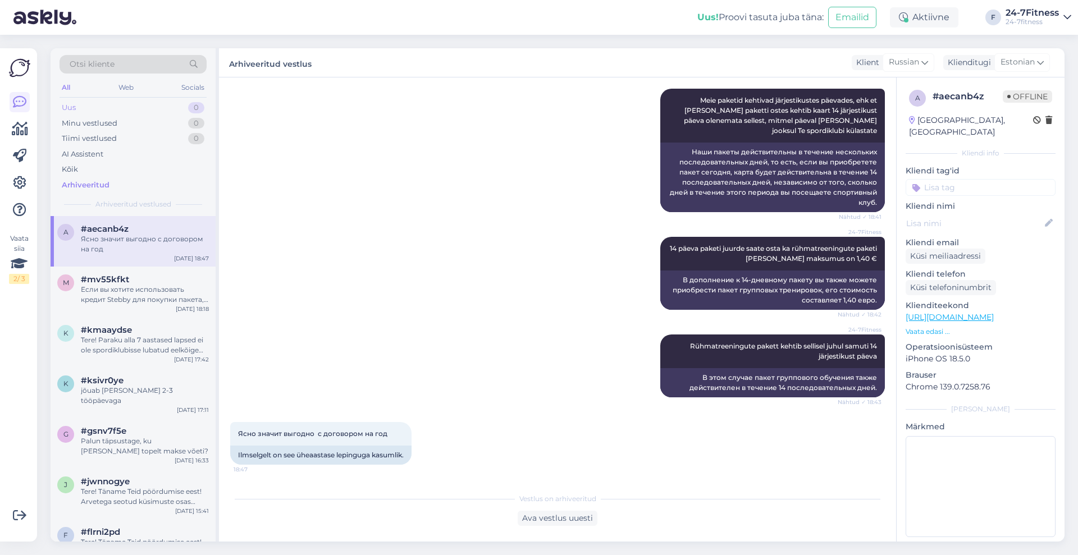
click at [83, 104] on div "Uus 0" at bounding box center [133, 108] width 147 height 16
